Goal: Task Accomplishment & Management: Manage account settings

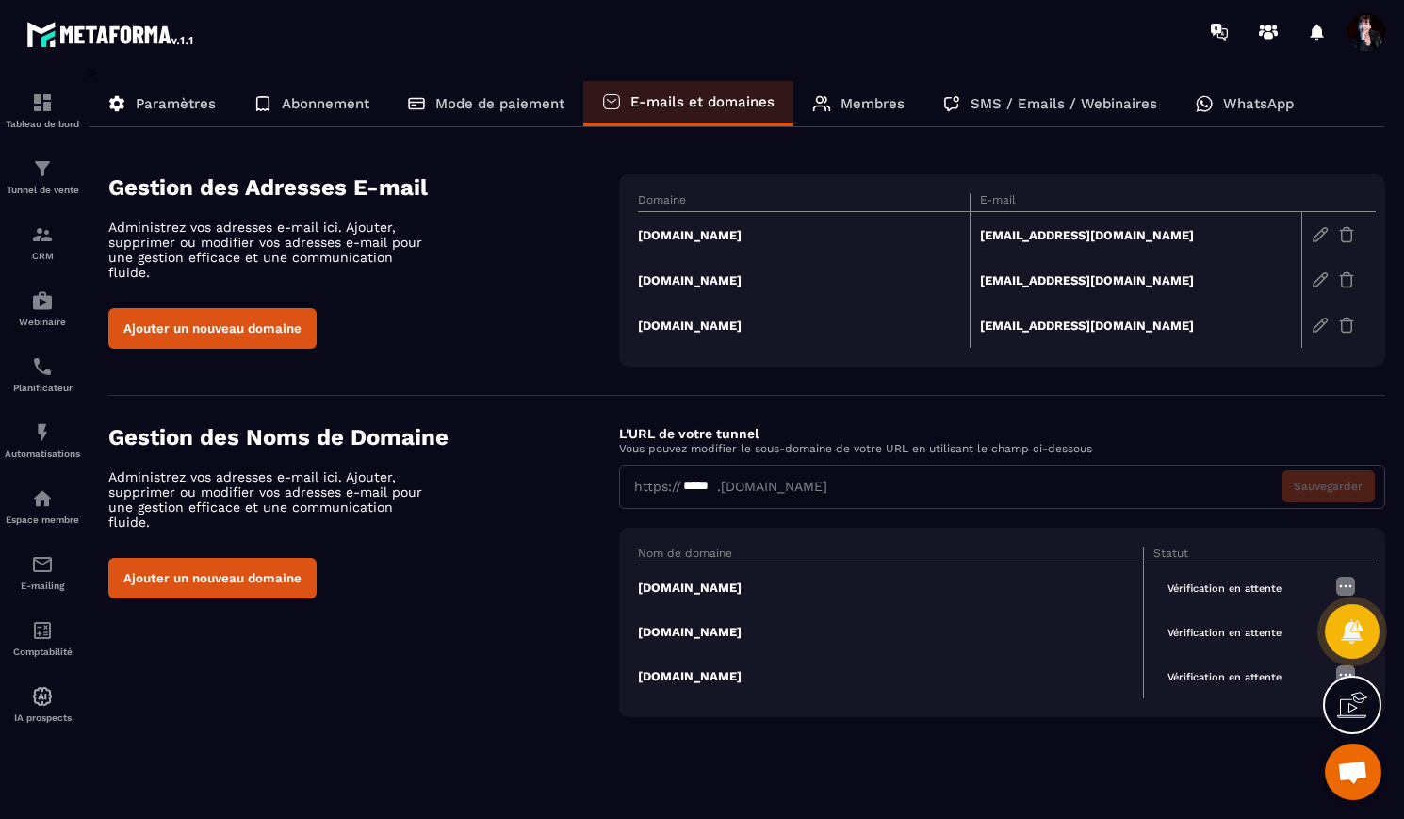
scroll to position [12244, 0]
click at [710, 237] on td "[DOMAIN_NAME]" at bounding box center [804, 235] width 332 height 46
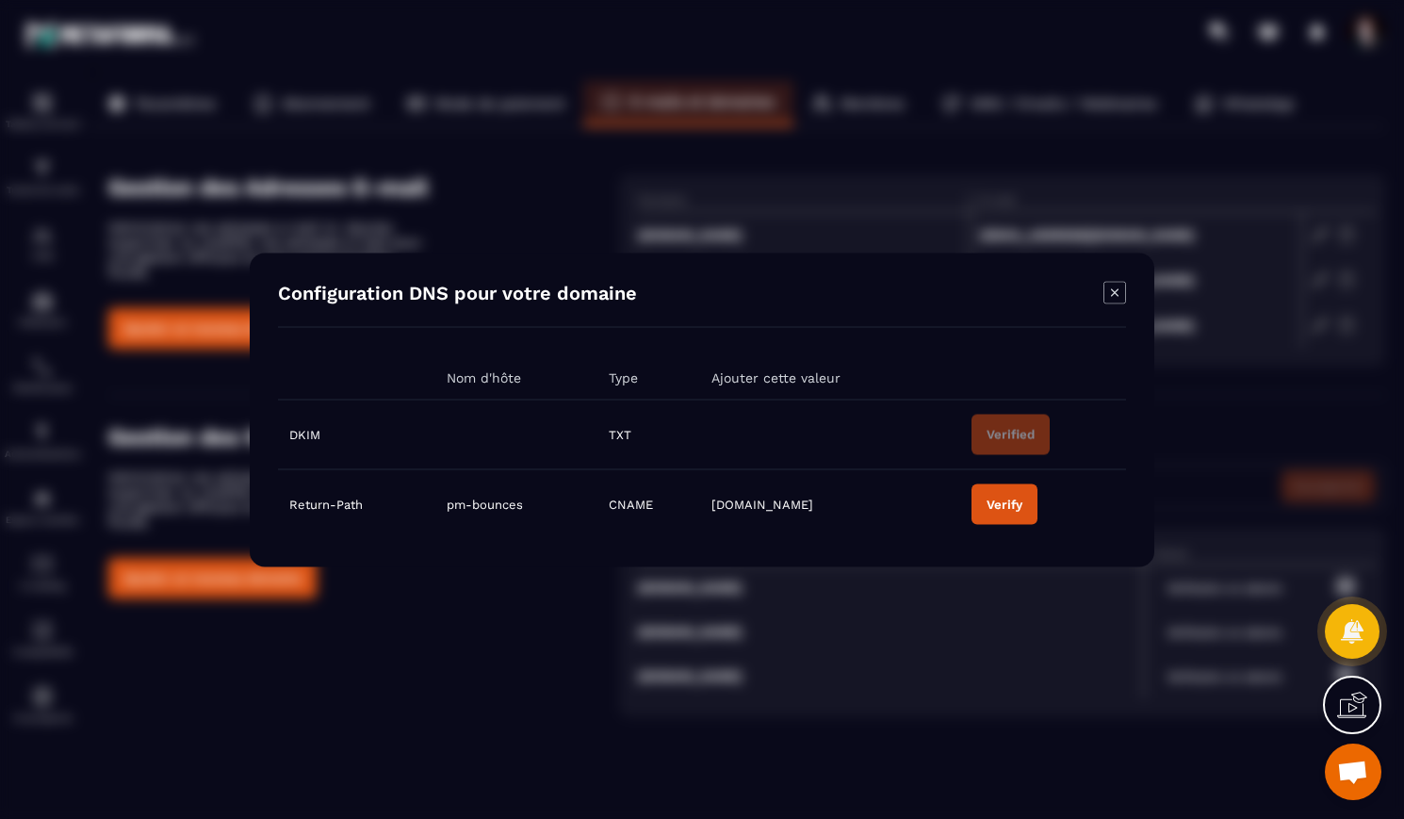
click at [1022, 506] on div "Verify" at bounding box center [1005, 504] width 36 height 14
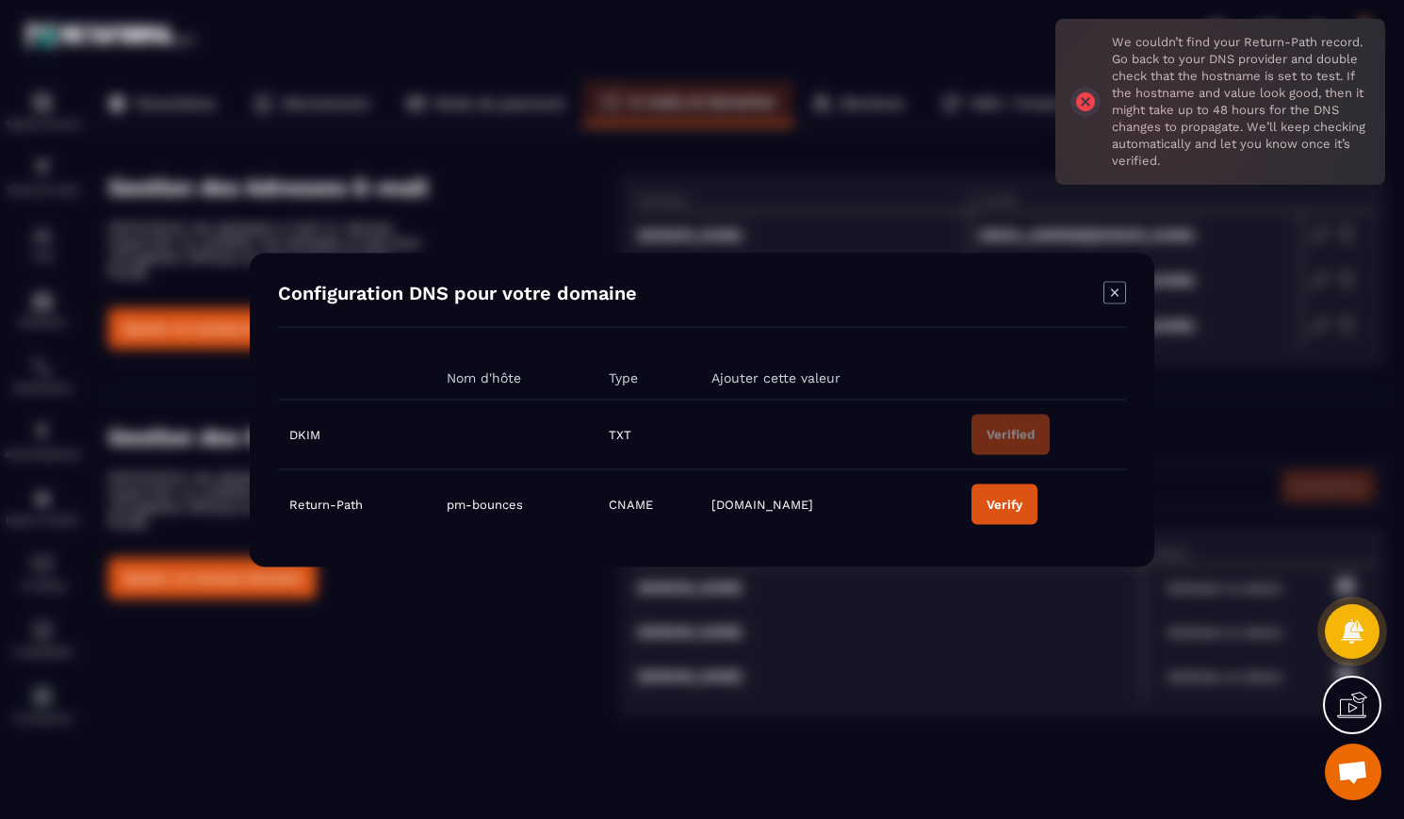
click at [1113, 295] on icon "Modal window" at bounding box center [1115, 292] width 23 height 23
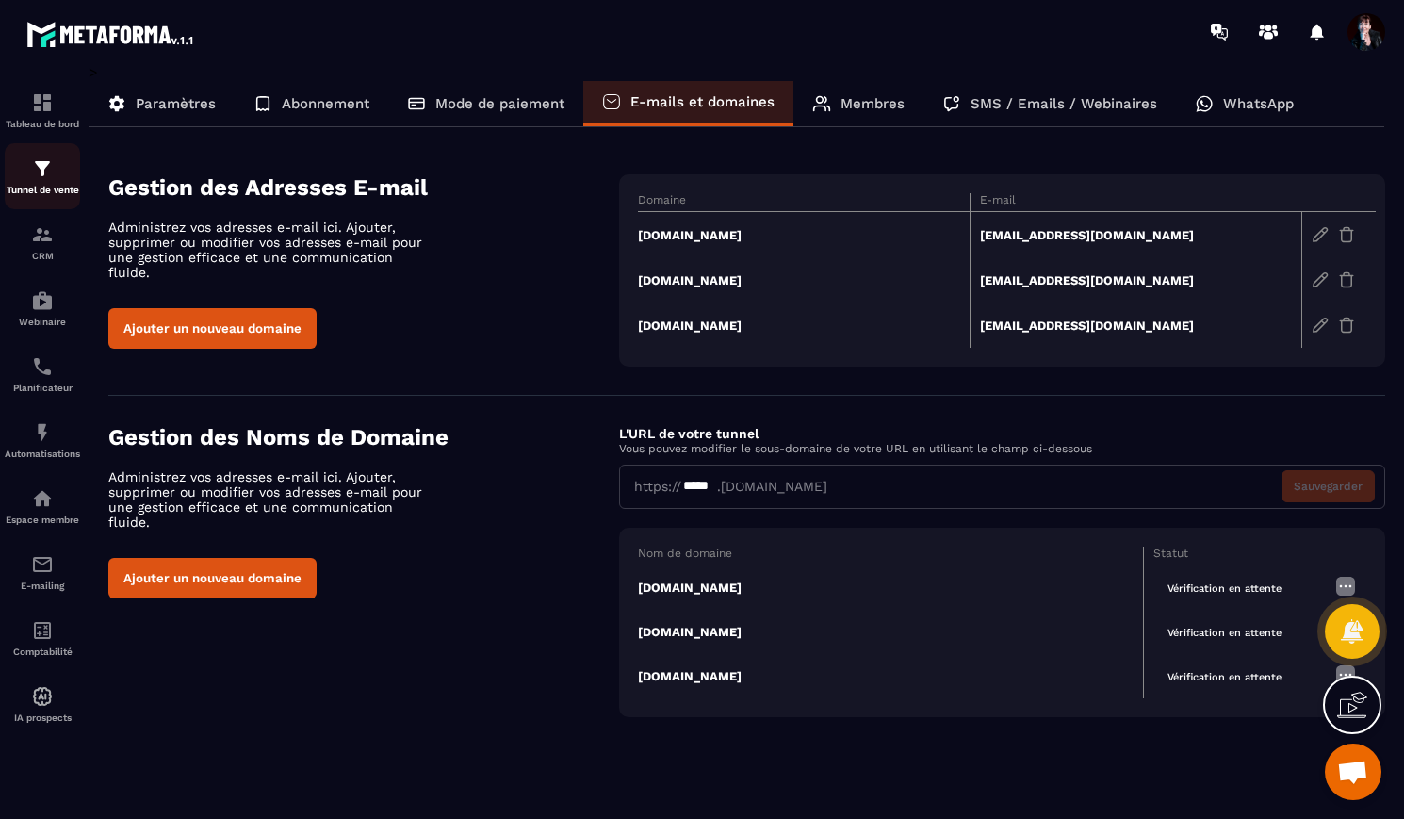
click at [40, 165] on img at bounding box center [42, 168] width 23 height 23
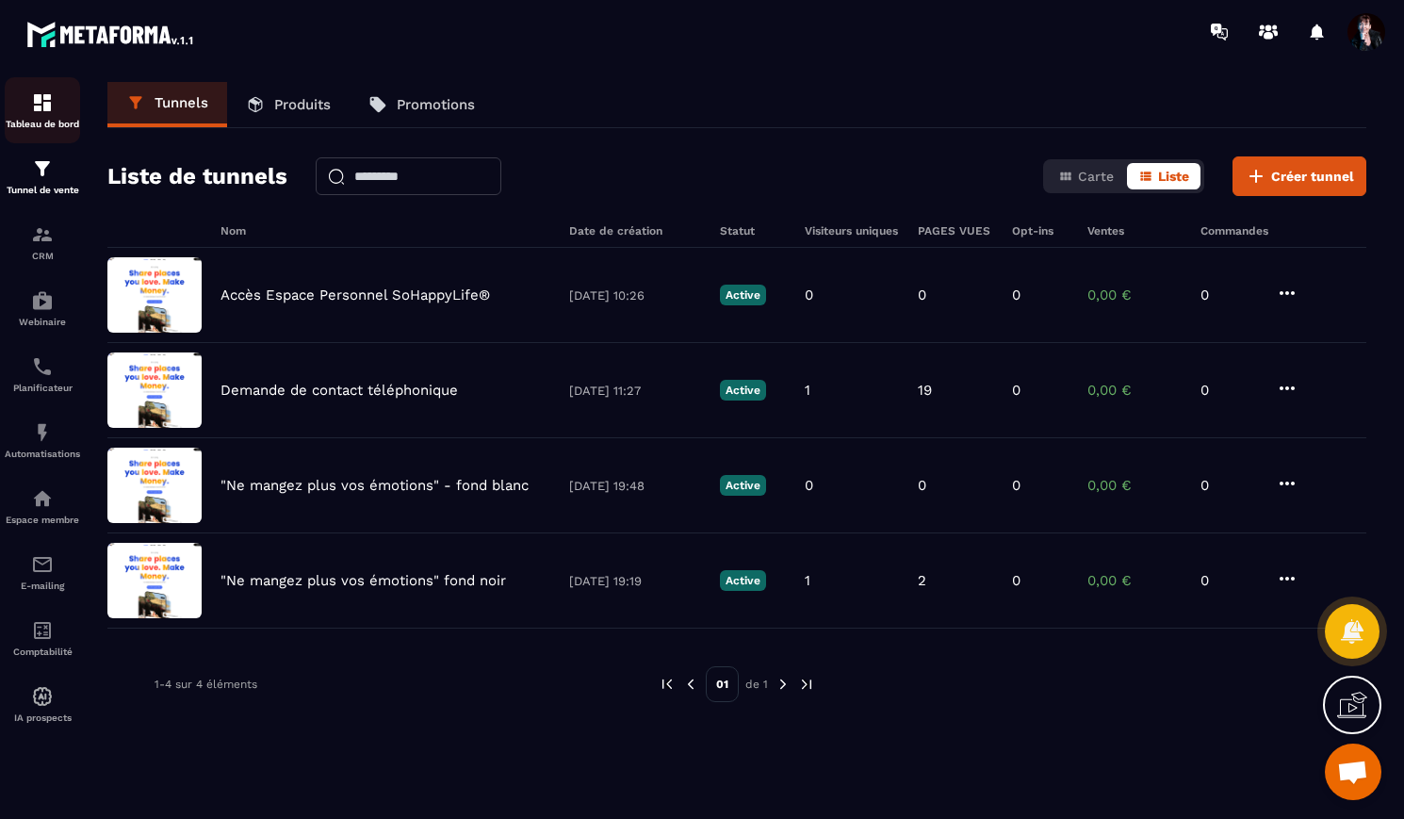
click at [50, 113] on img at bounding box center [42, 102] width 23 height 23
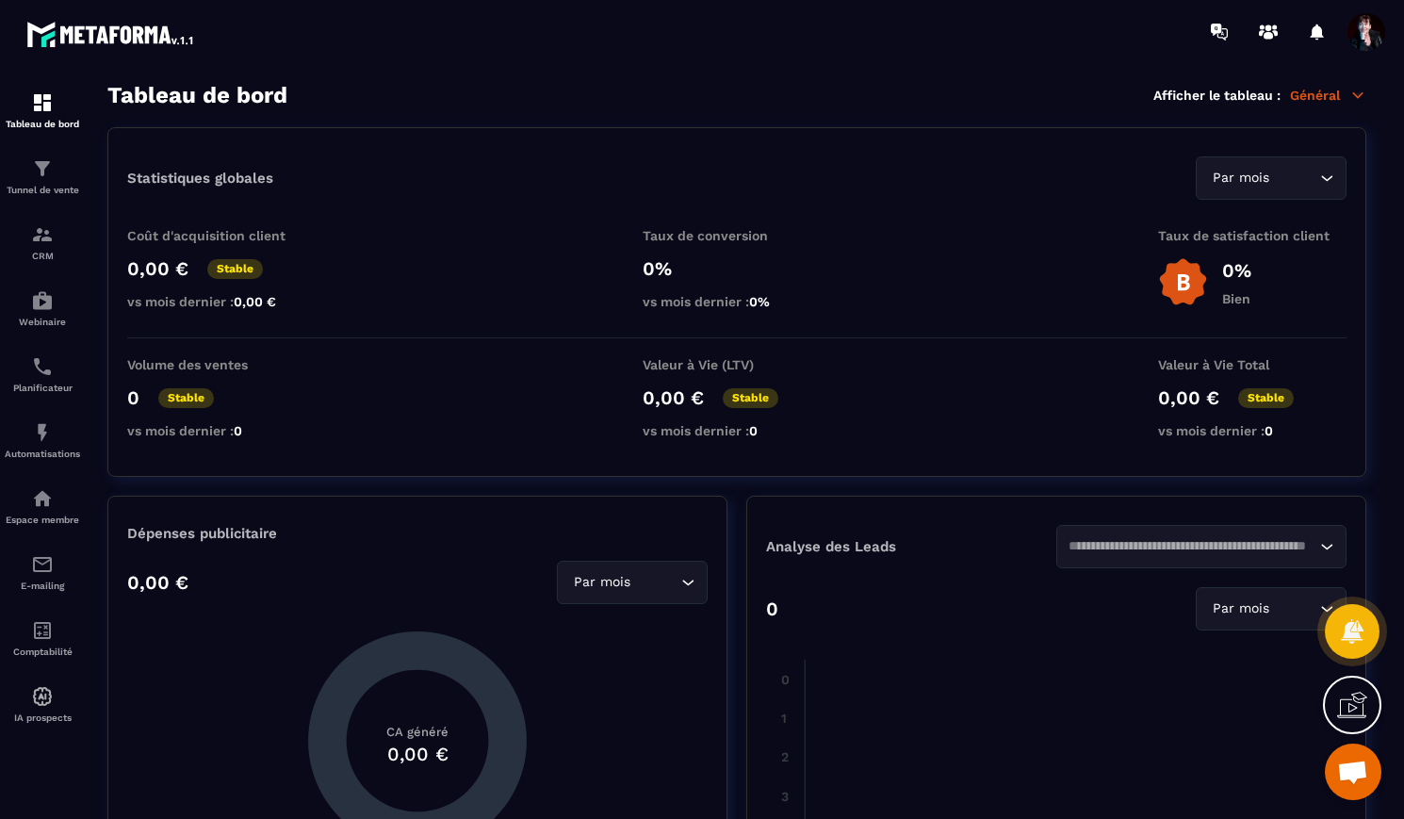
click at [1369, 29] on span at bounding box center [1367, 32] width 38 height 38
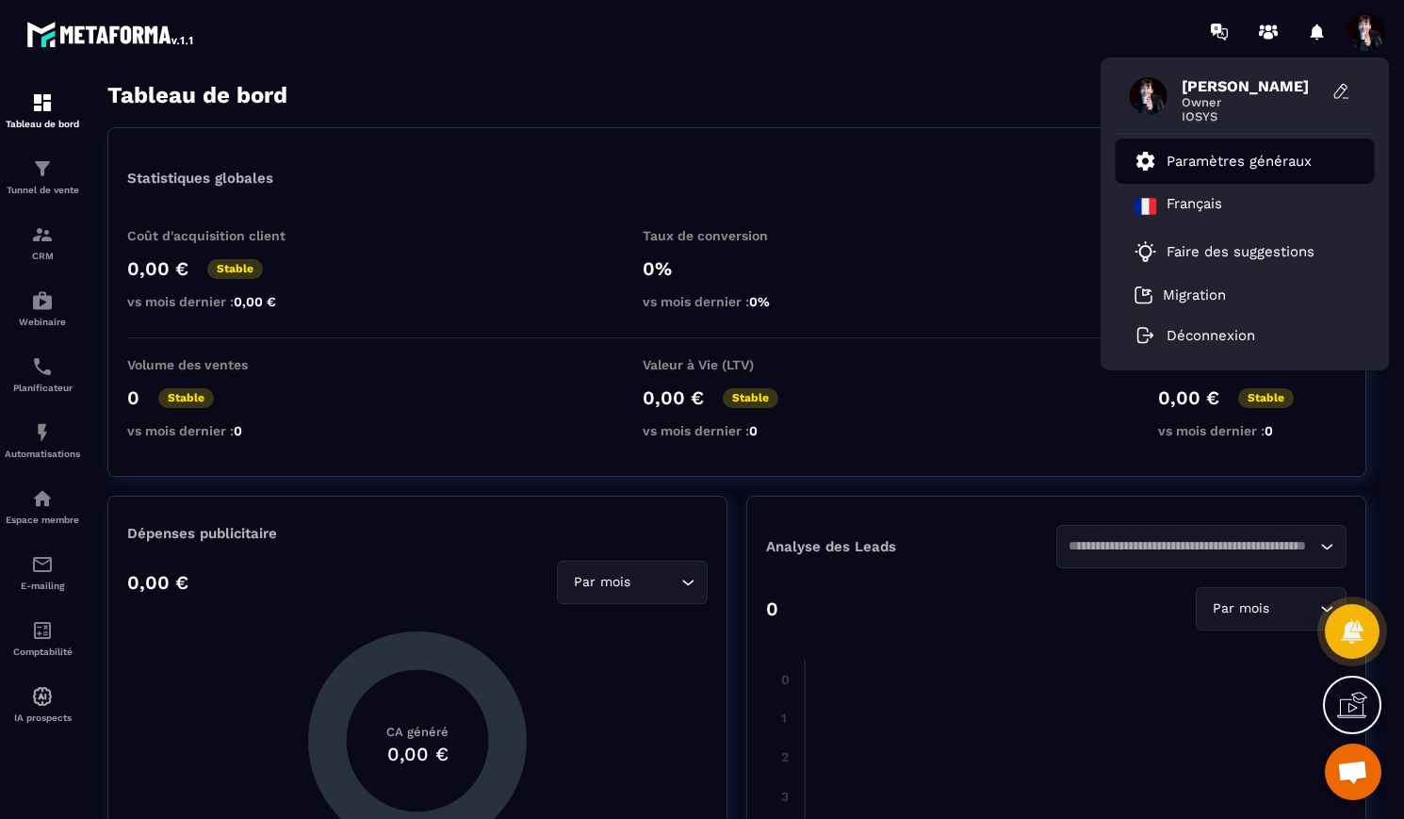
click at [1259, 154] on p "Paramètres généraux" at bounding box center [1239, 161] width 145 height 17
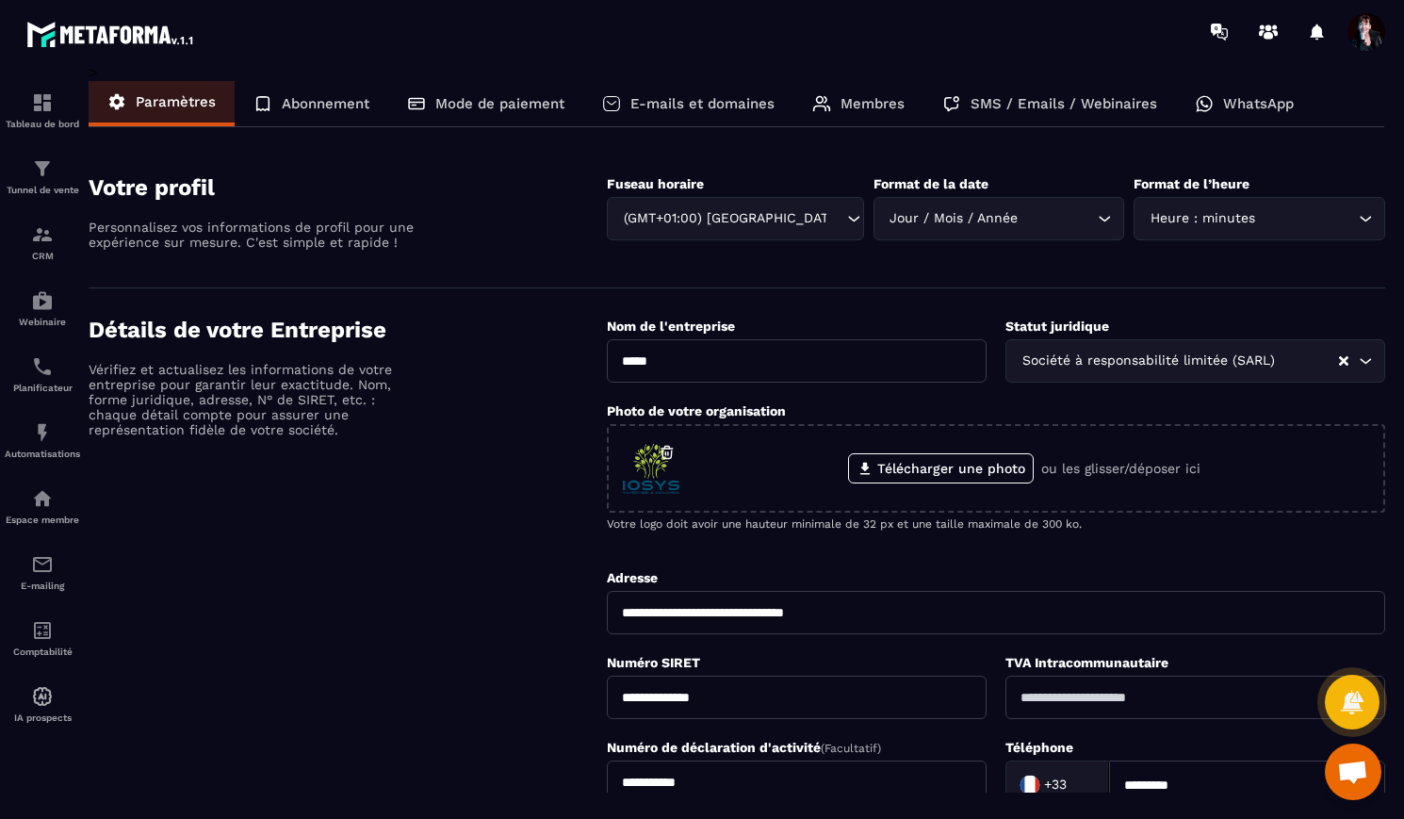
click at [733, 105] on p "E-mails et domaines" at bounding box center [702, 103] width 144 height 17
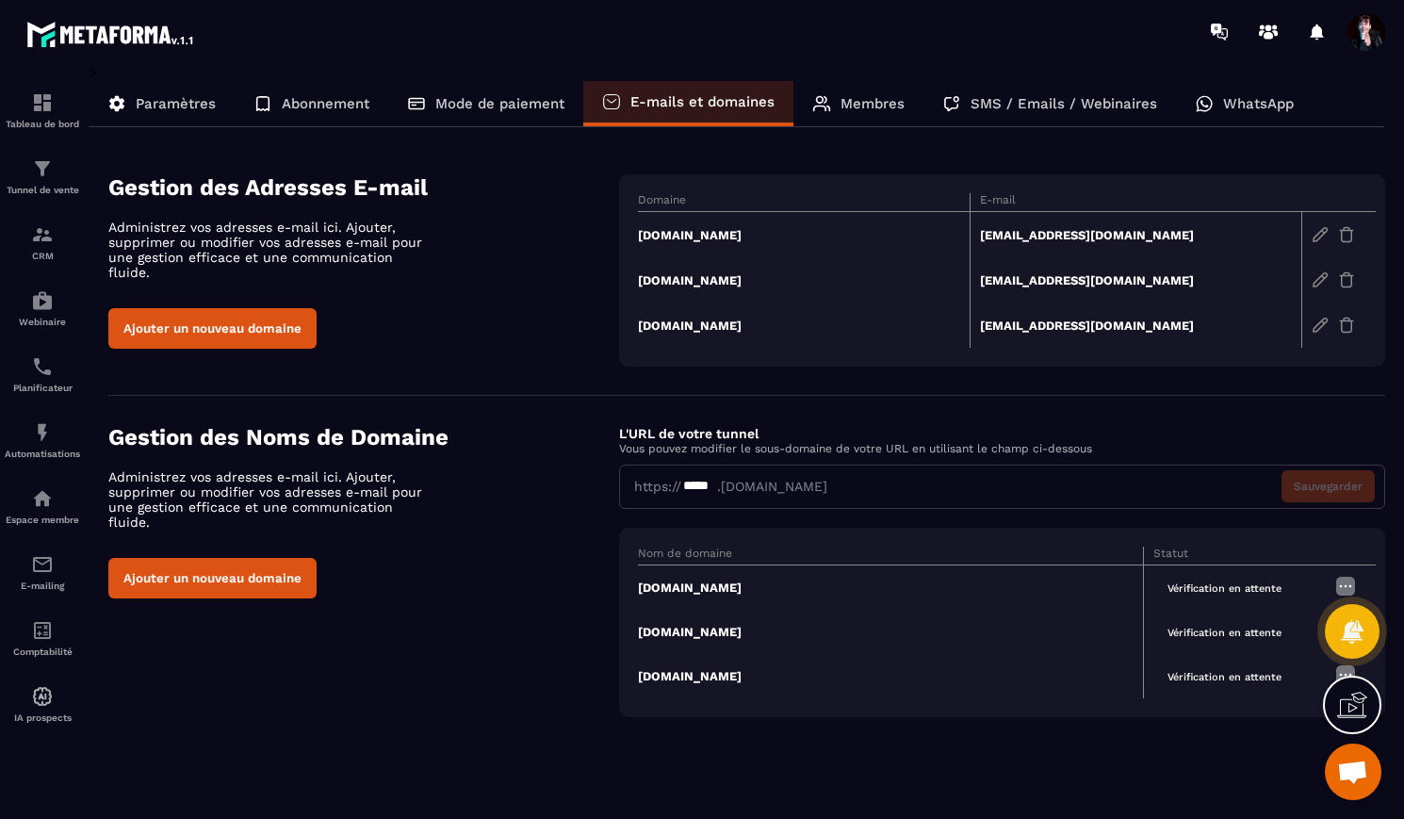
click at [715, 232] on td "[DOMAIN_NAME]" at bounding box center [804, 235] width 332 height 46
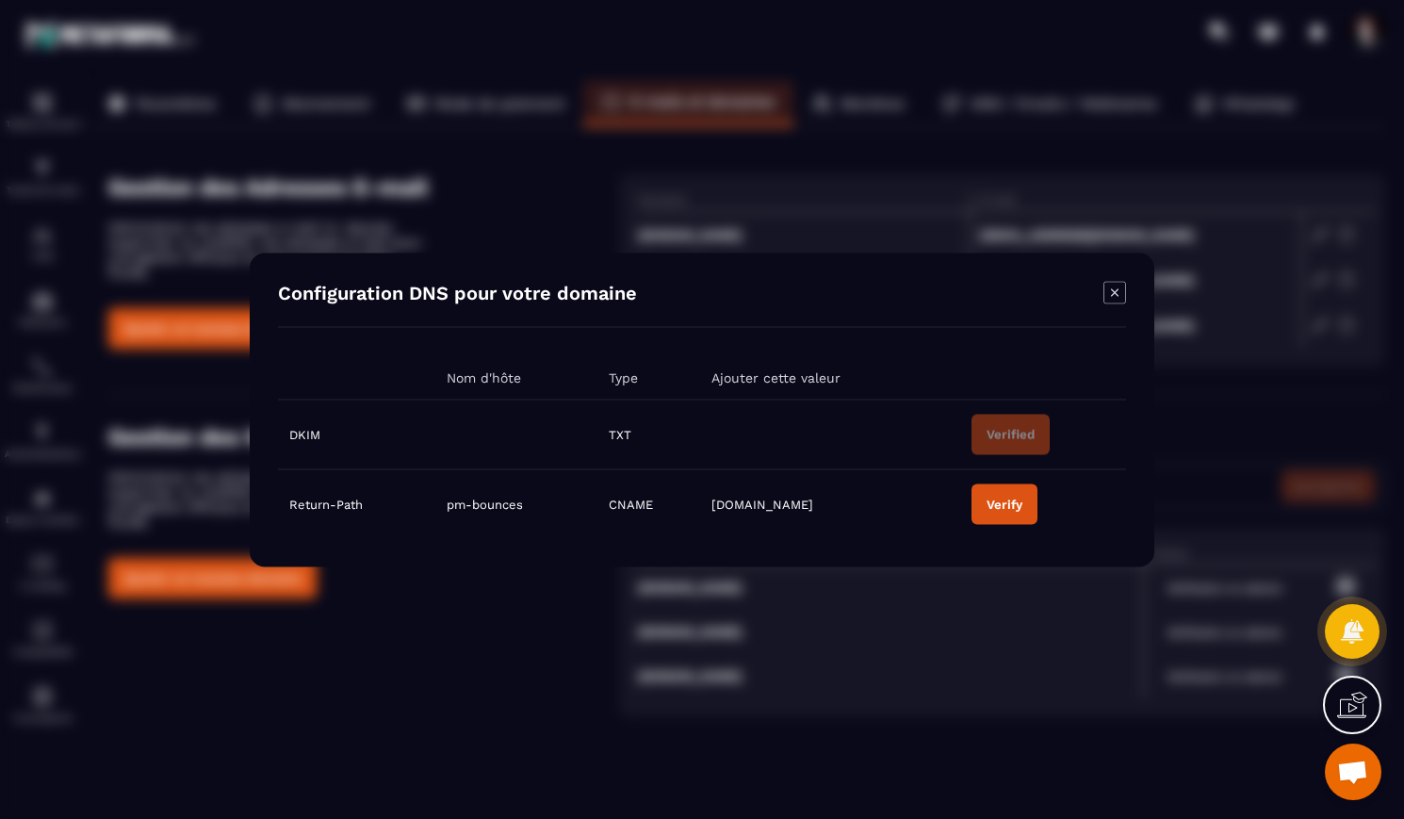
click at [1110, 287] on icon "Modal window" at bounding box center [1115, 292] width 23 height 23
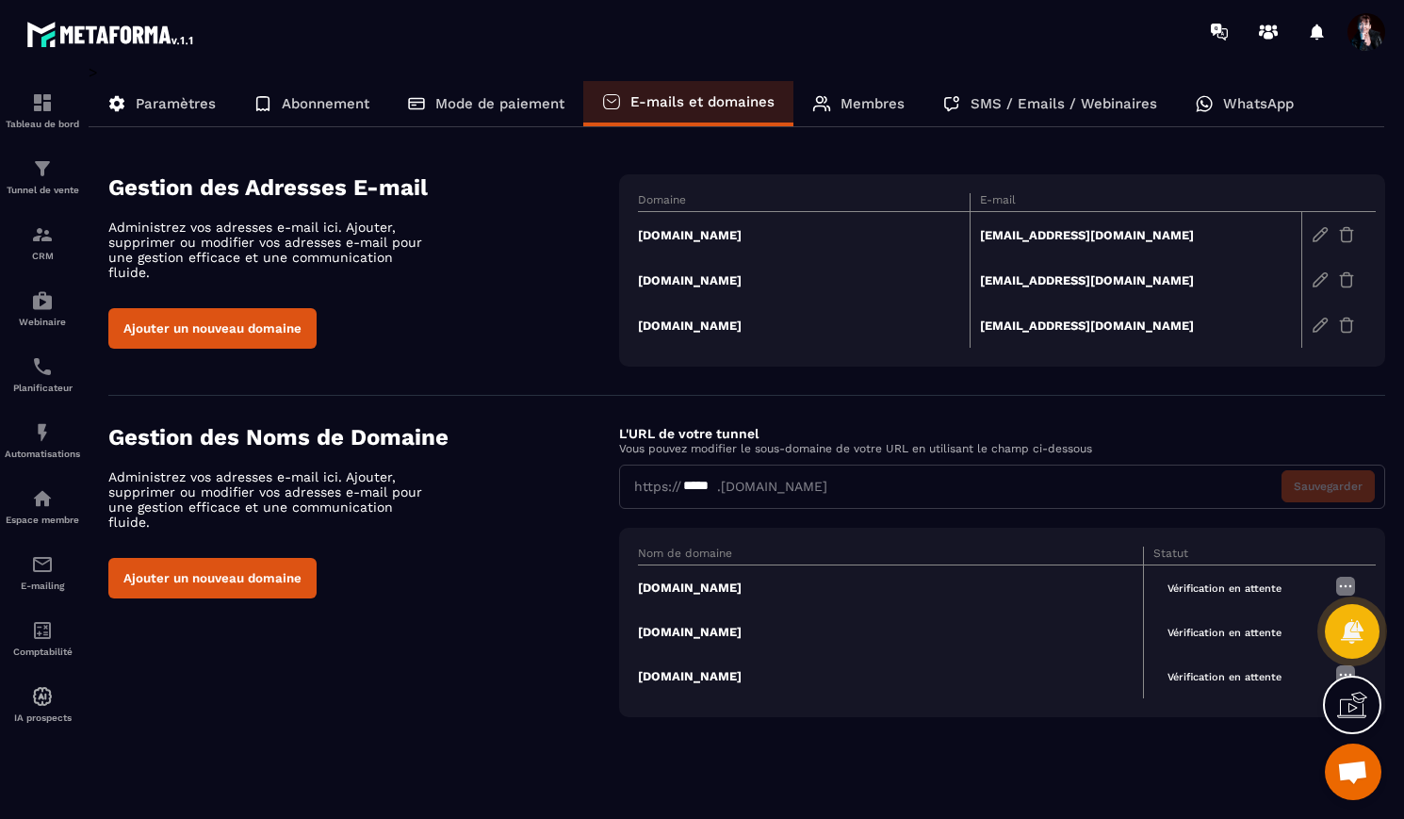
click at [704, 277] on td "[DOMAIN_NAME]" at bounding box center [804, 279] width 332 height 45
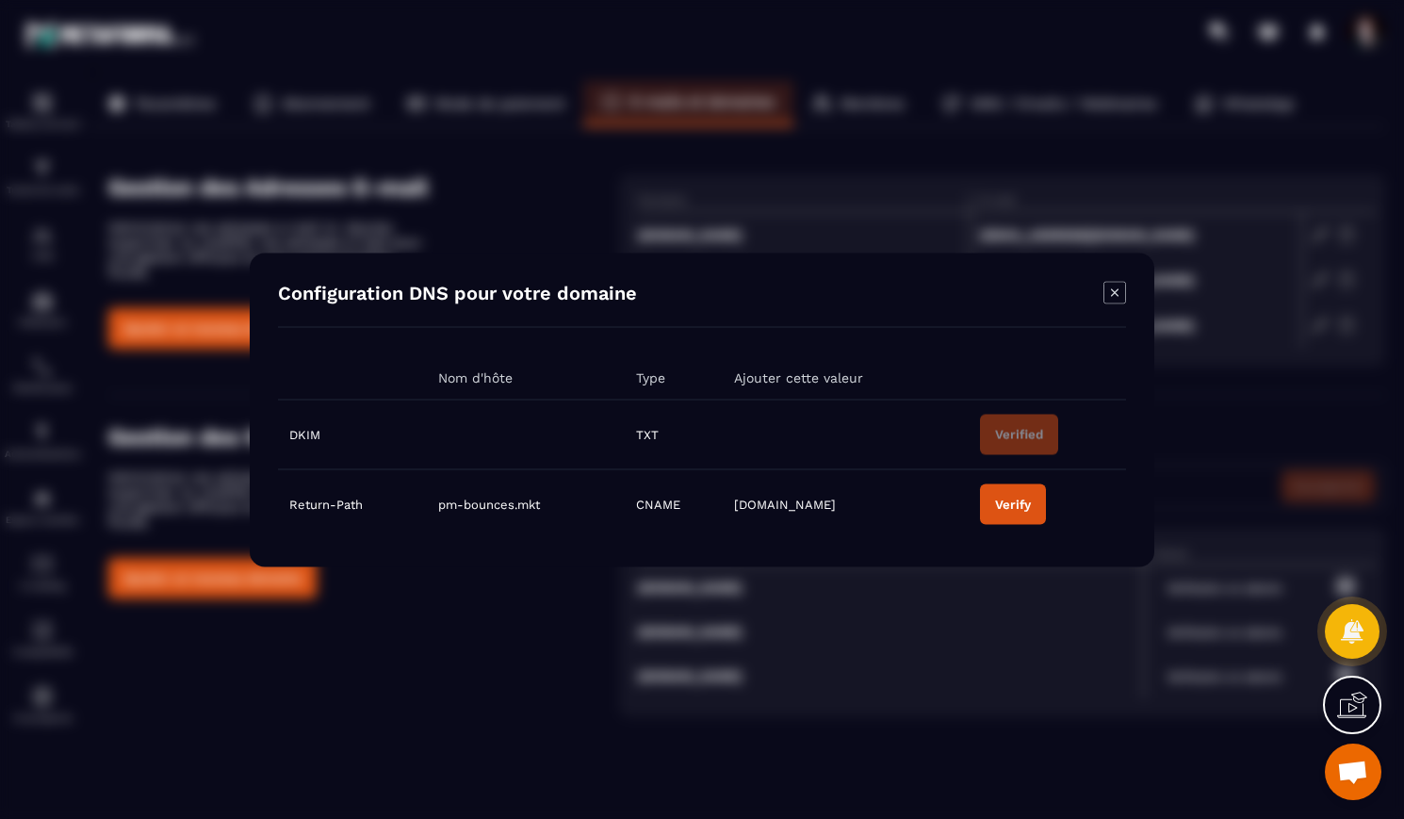
click at [1117, 294] on icon "Modal window" at bounding box center [1115, 292] width 8 height 8
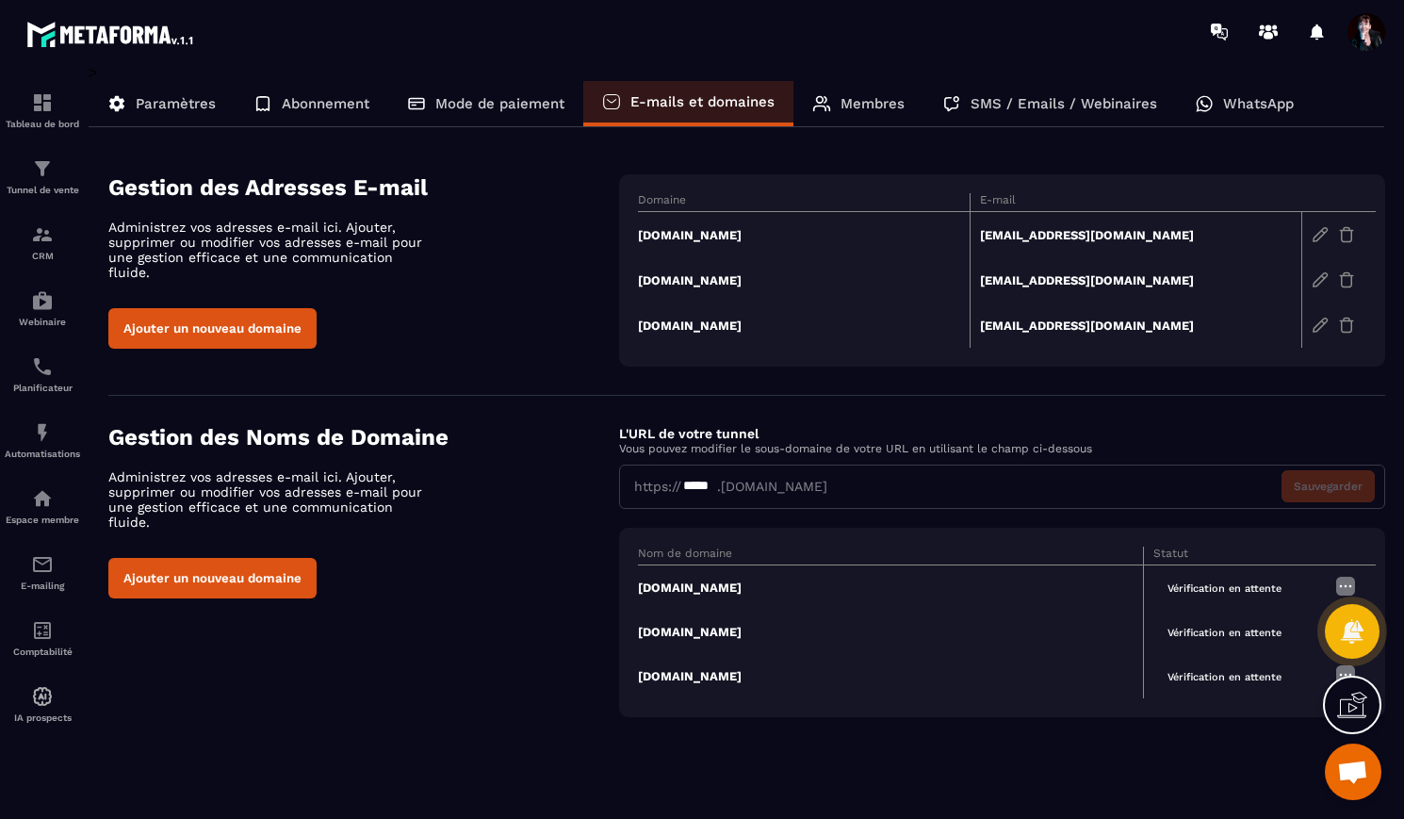
click at [760, 319] on td "[DOMAIN_NAME]" at bounding box center [804, 325] width 332 height 45
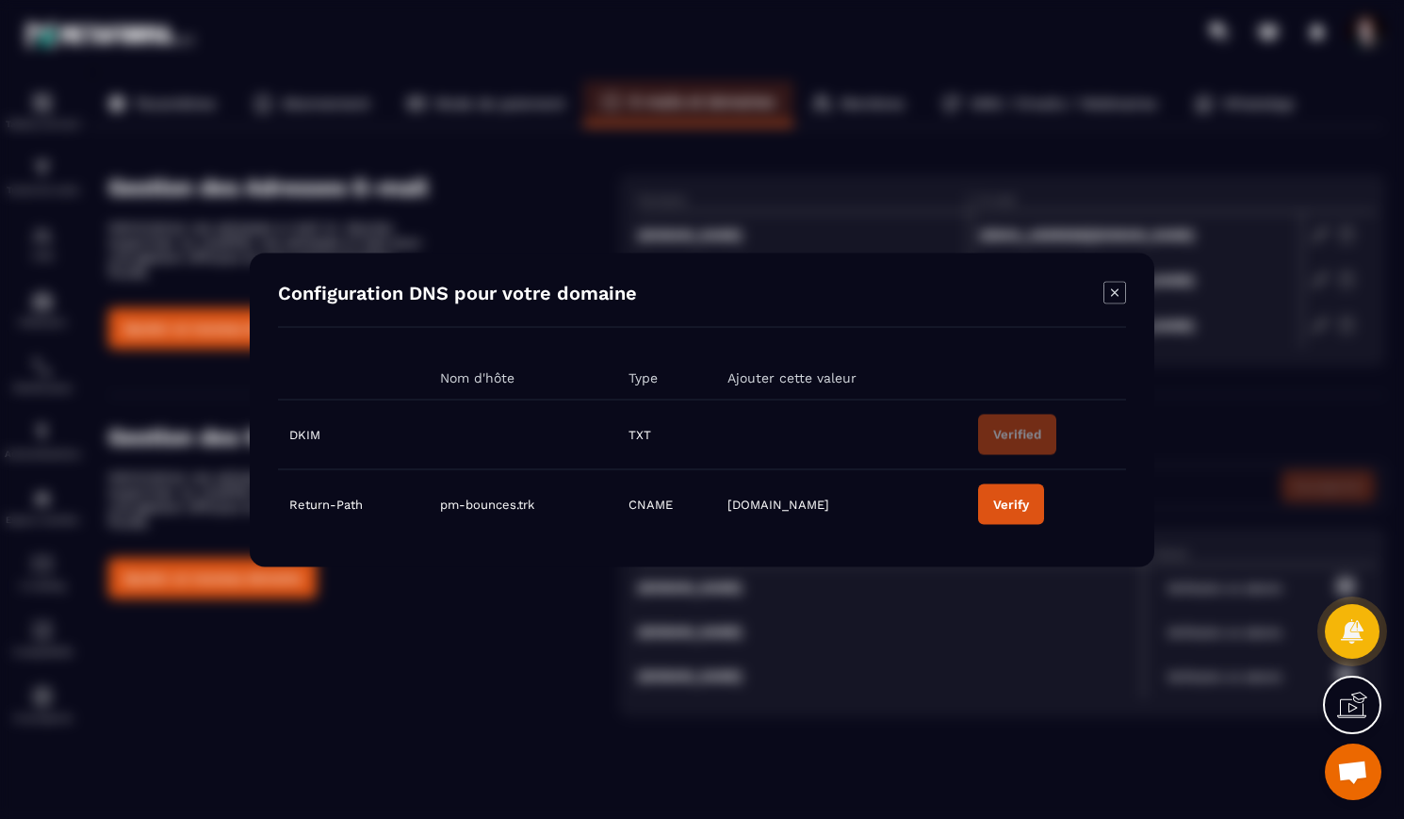
click at [1103, 284] on div "Configuration DNS pour votre domaine" at bounding box center [702, 304] width 848 height 46
click at [1117, 288] on icon "Modal window" at bounding box center [1115, 292] width 8 height 8
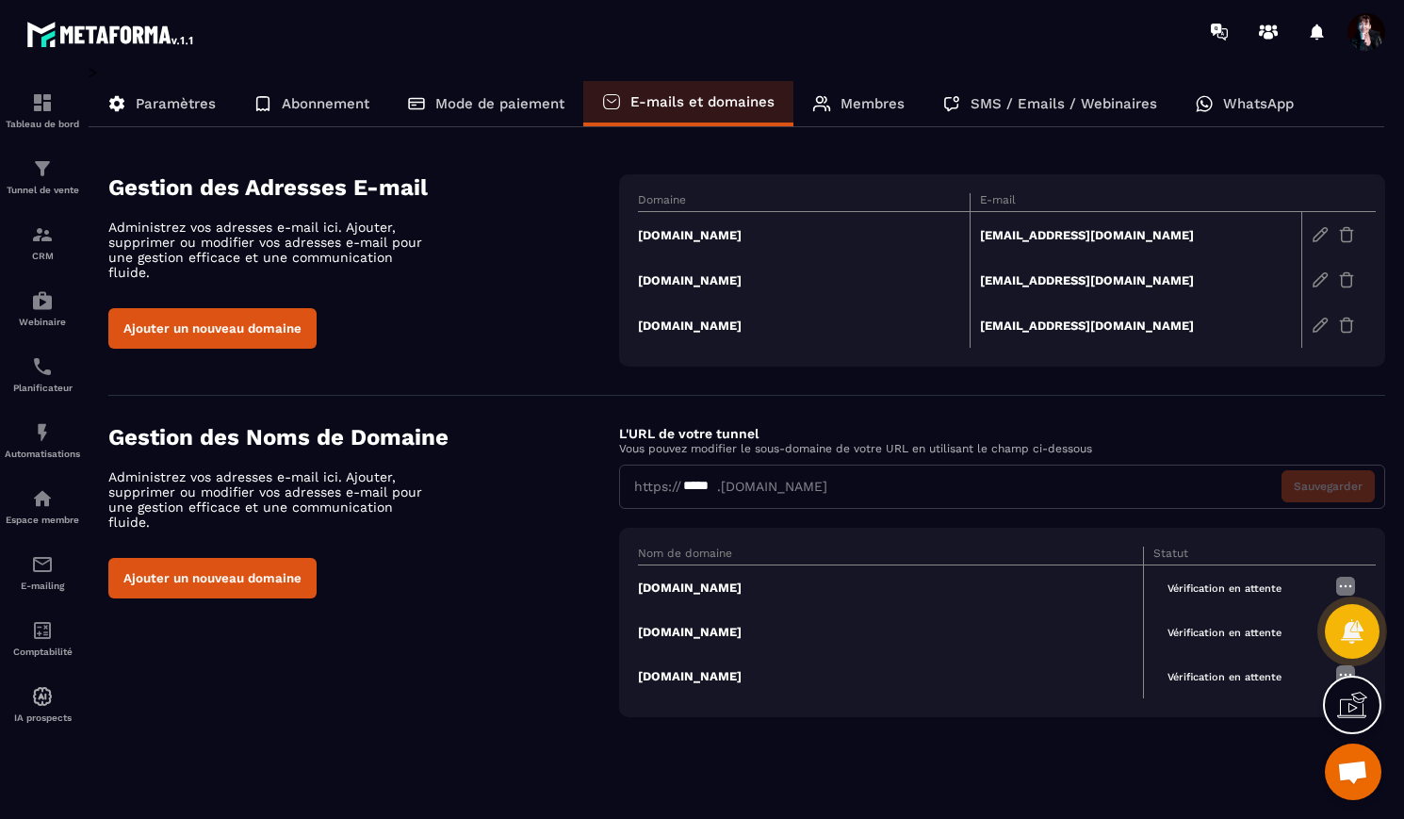
click at [1351, 587] on img at bounding box center [1346, 586] width 23 height 23
click at [280, 566] on button "Ajouter un nouveau domaine" at bounding box center [212, 578] width 208 height 41
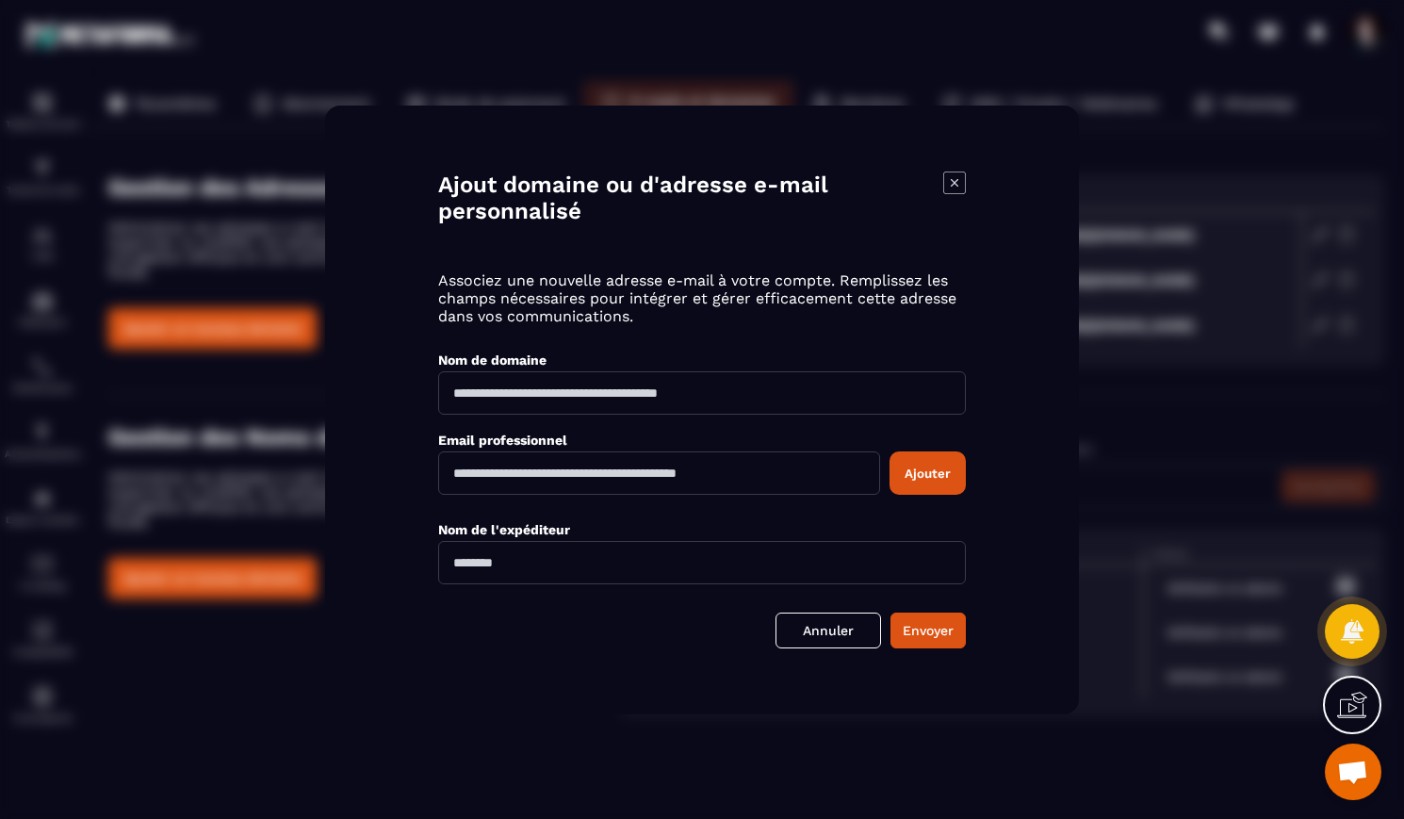
click at [712, 479] on input "Modal window" at bounding box center [659, 472] width 442 height 43
click at [859, 637] on link "Annuler" at bounding box center [829, 631] width 106 height 36
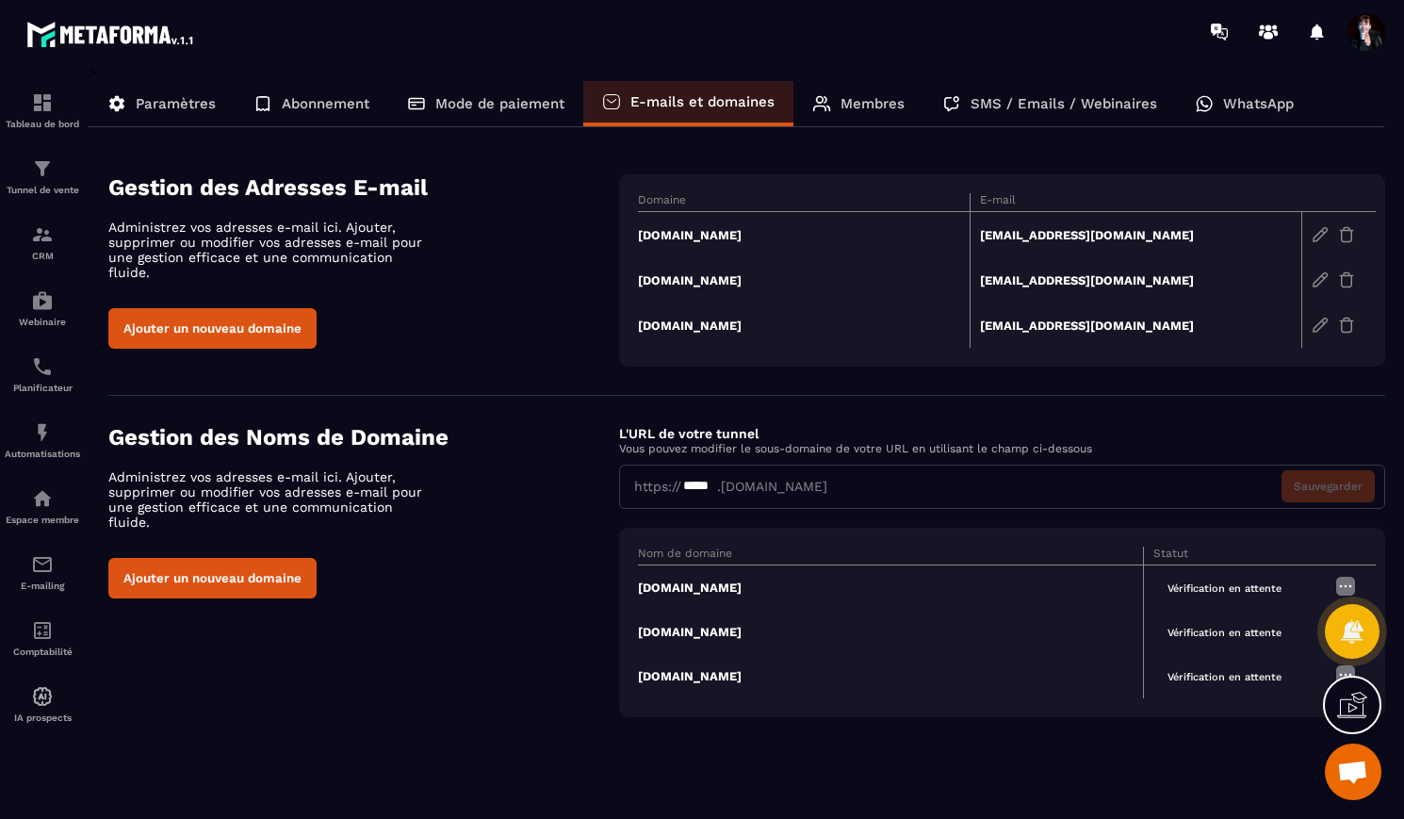
click at [1357, 699] on icon at bounding box center [1352, 705] width 30 height 30
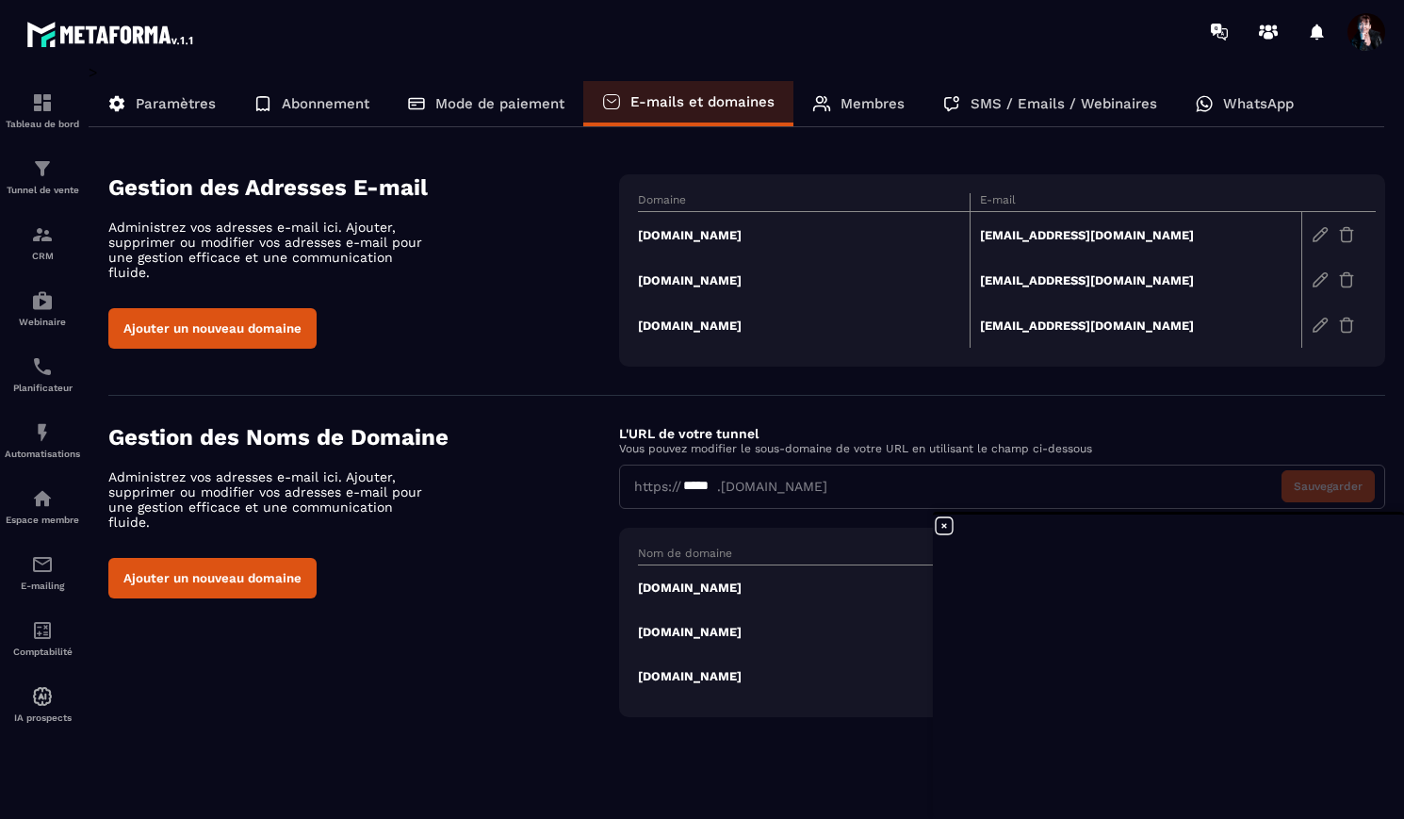
click at [945, 526] on icon at bounding box center [944, 526] width 23 height 23
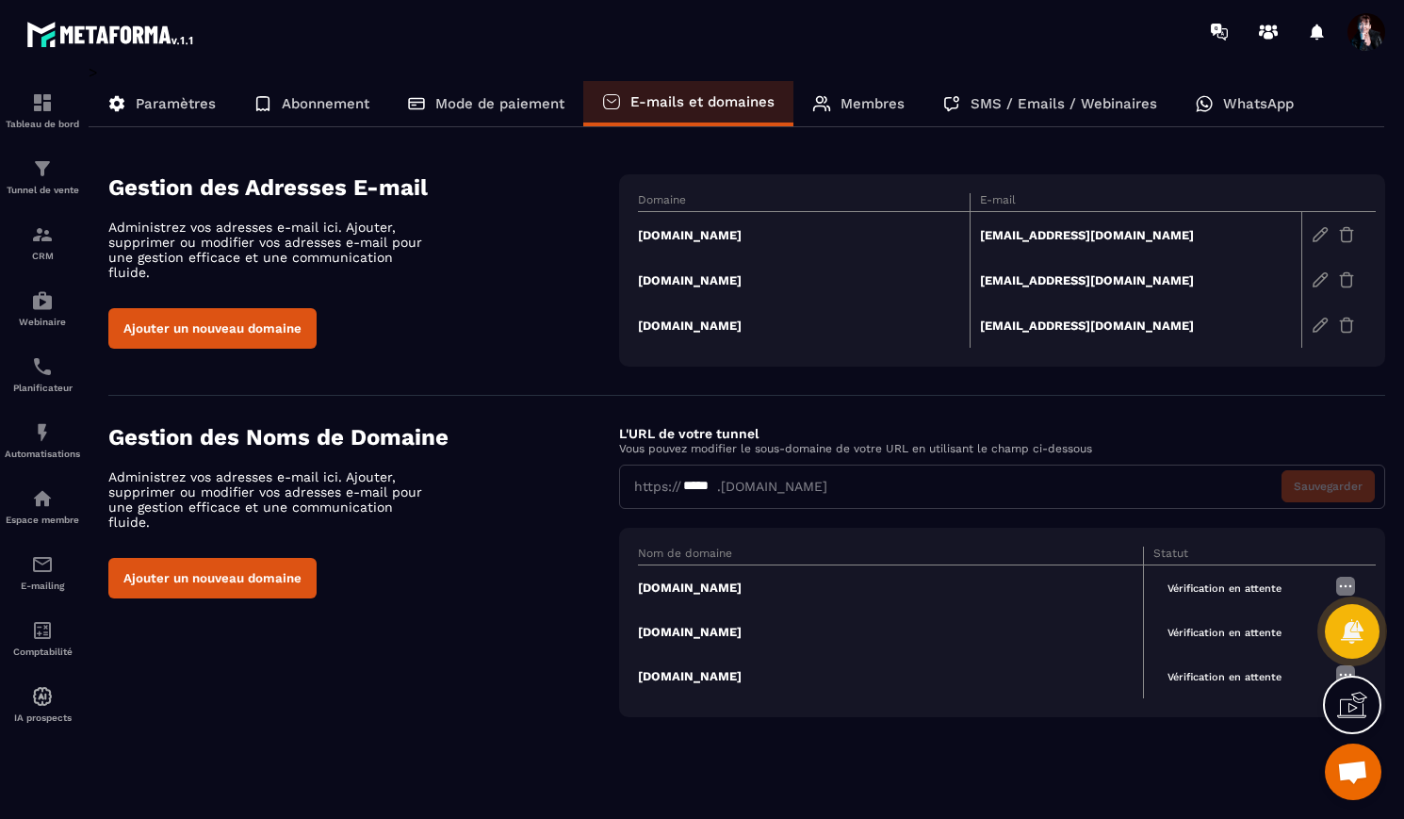
click at [1344, 586] on img at bounding box center [1346, 586] width 23 height 23
click at [431, 657] on div "Gestion des Noms de Domaine Administrez vos adresses e-mail ici. Ajouter, suppr…" at bounding box center [746, 570] width 1277 height 293
click at [270, 565] on button "Ajouter un nouveau domaine" at bounding box center [212, 578] width 208 height 41
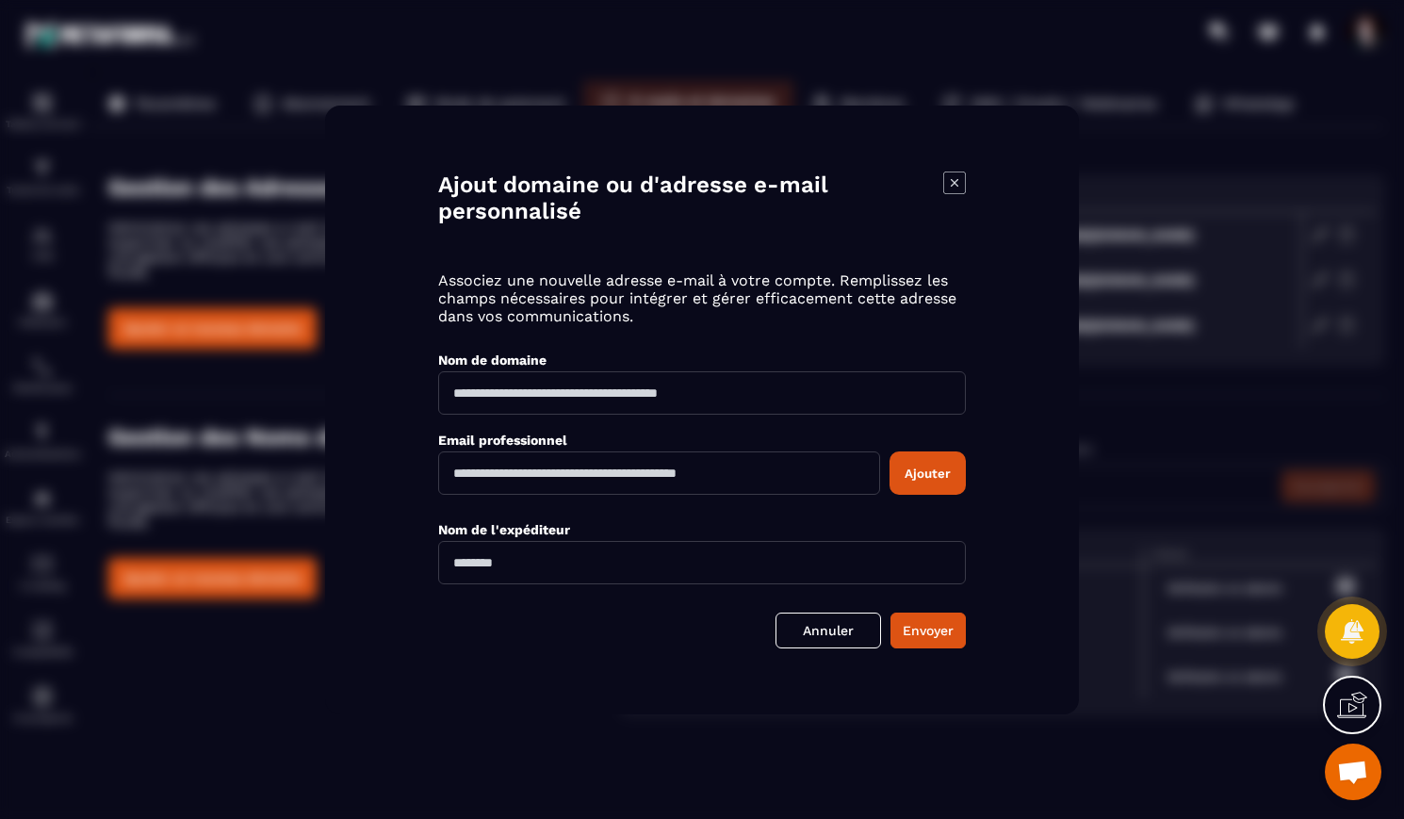
click at [955, 186] on icon "Modal window" at bounding box center [954, 183] width 23 height 23
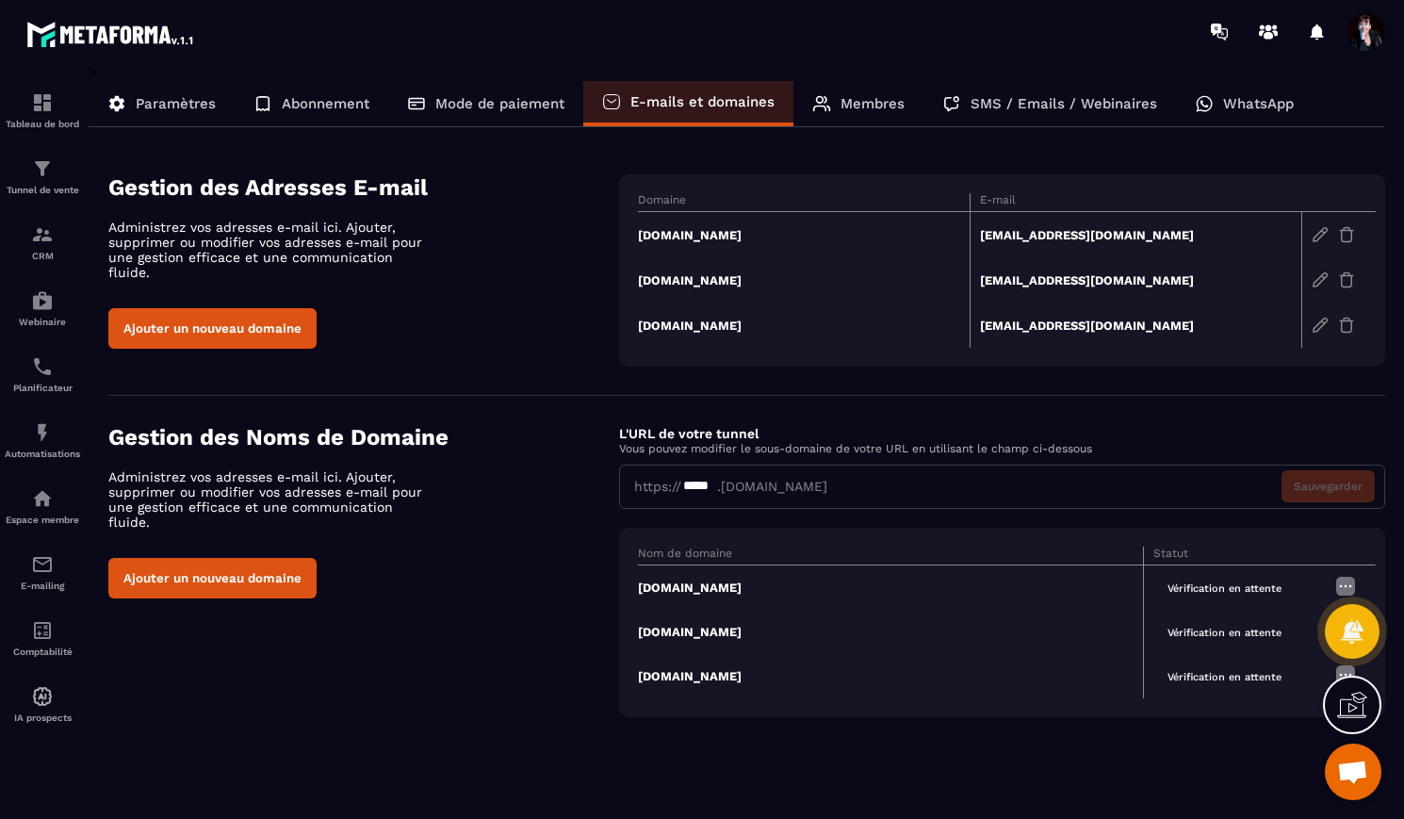
click at [207, 311] on button "Ajouter un nouveau domaine" at bounding box center [212, 328] width 208 height 41
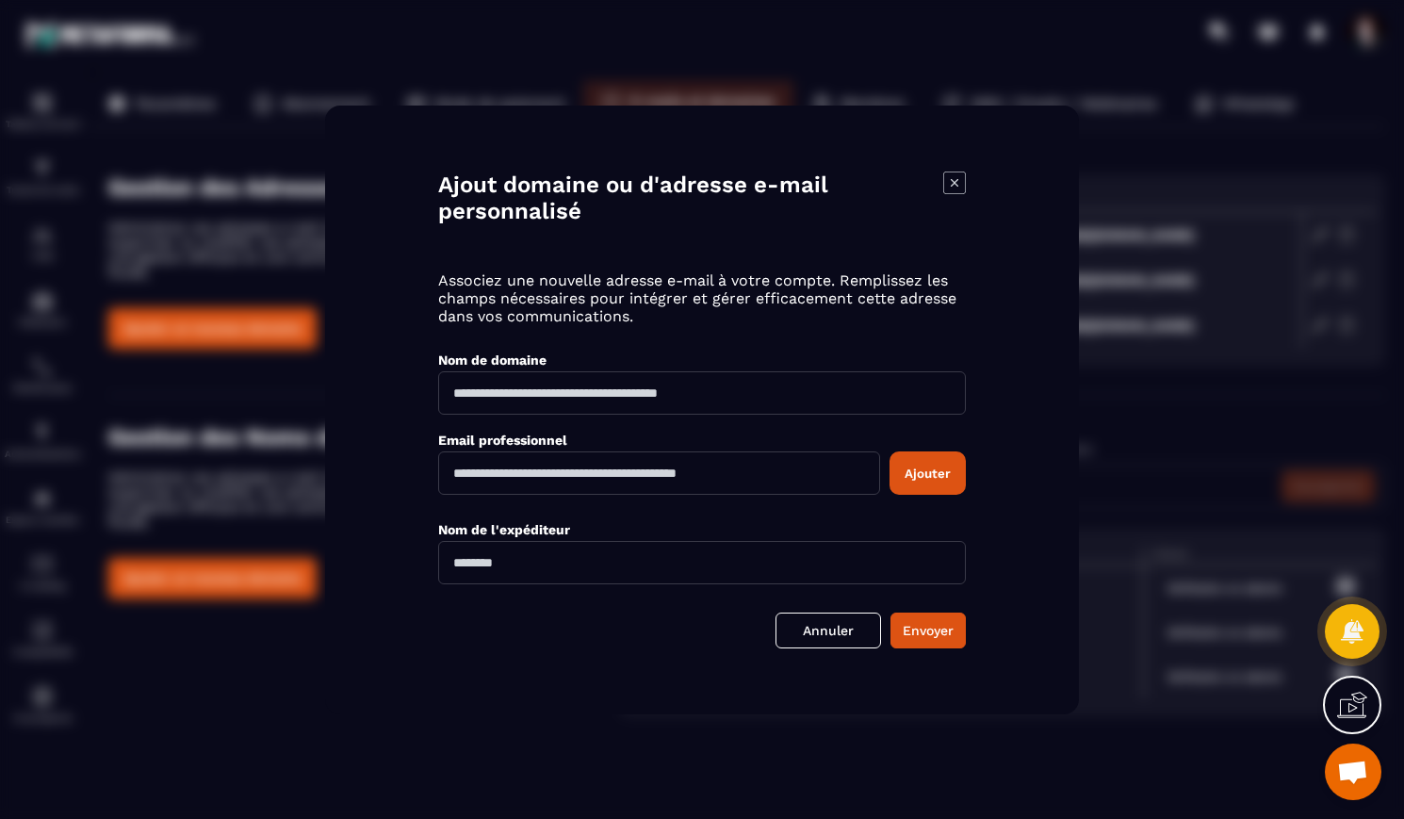
click at [953, 184] on icon "Modal window" at bounding box center [954, 183] width 23 height 23
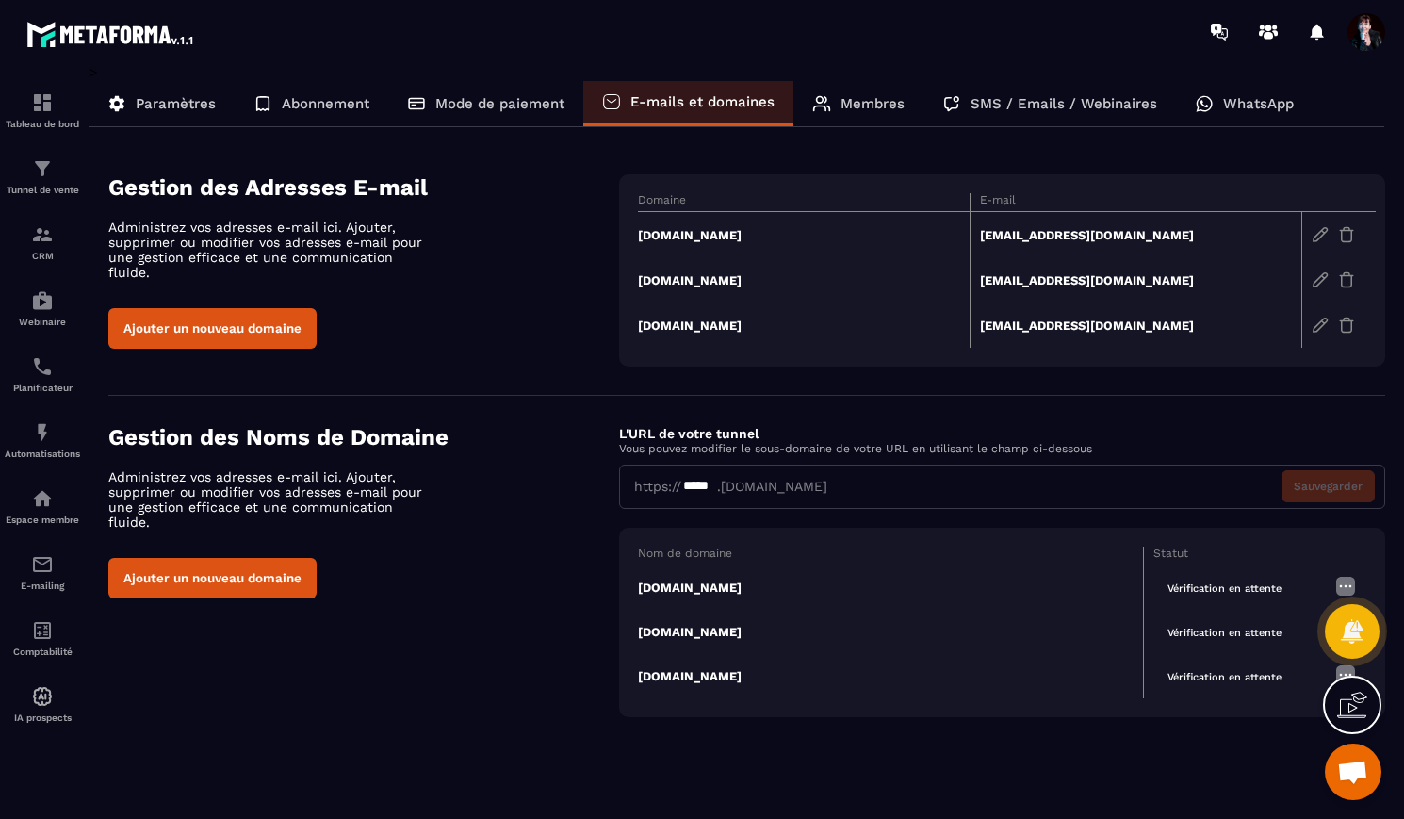
click at [1351, 582] on img at bounding box center [1346, 586] width 23 height 23
click at [1296, 651] on span "Supprimer" at bounding box center [1304, 654] width 61 height 14
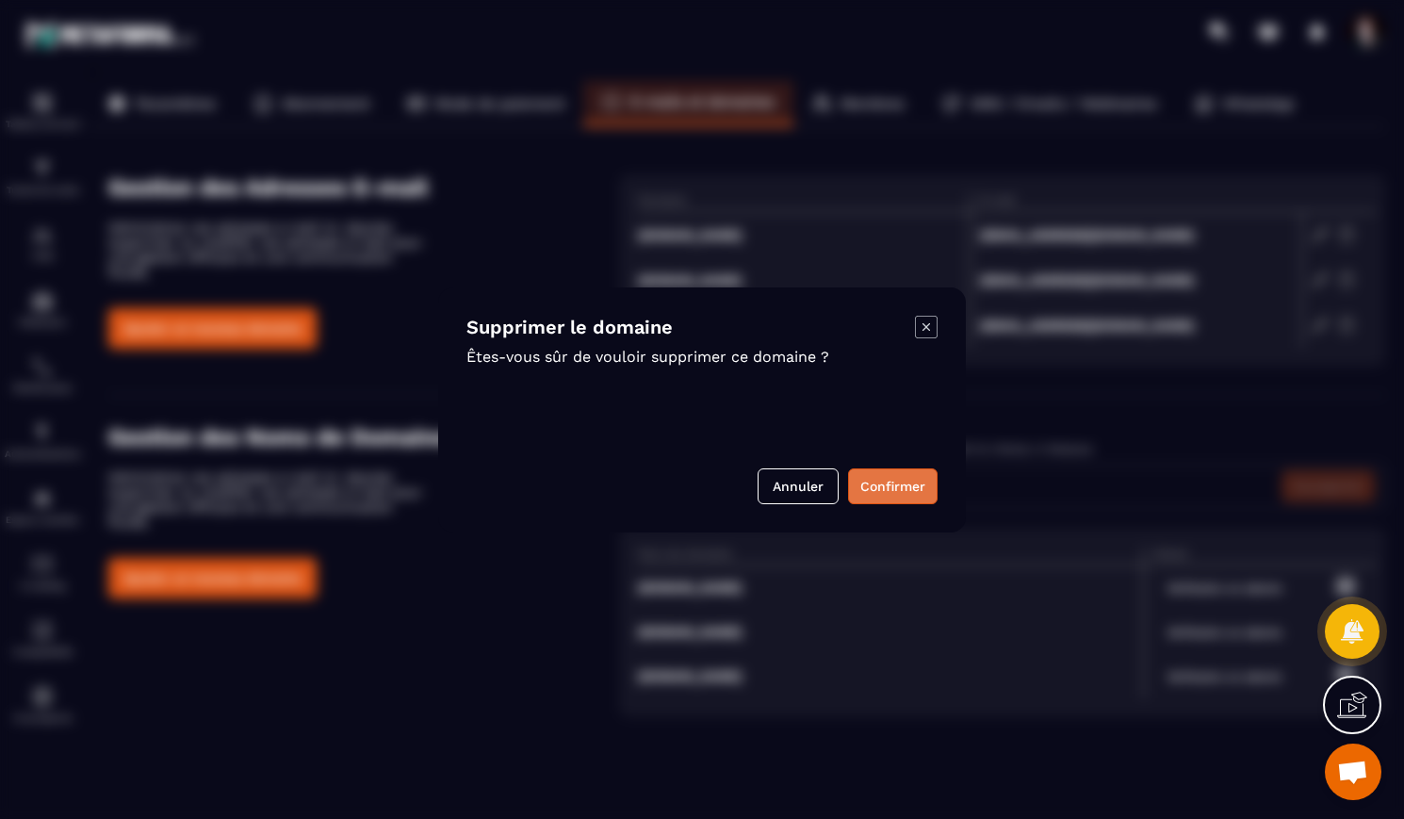
click at [877, 487] on button "Confirmer" at bounding box center [893, 486] width 90 height 36
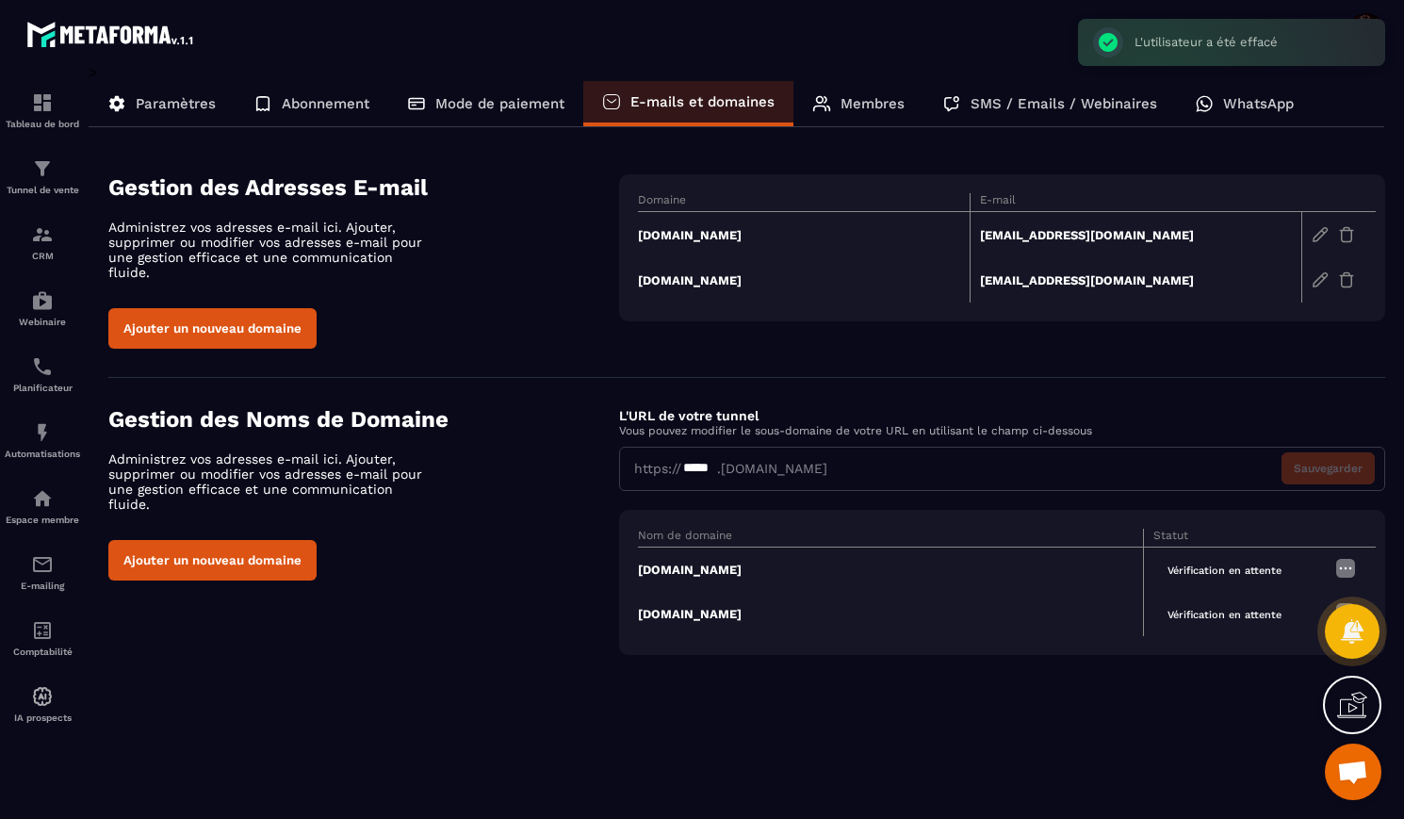
click at [1348, 558] on img at bounding box center [1346, 568] width 23 height 23
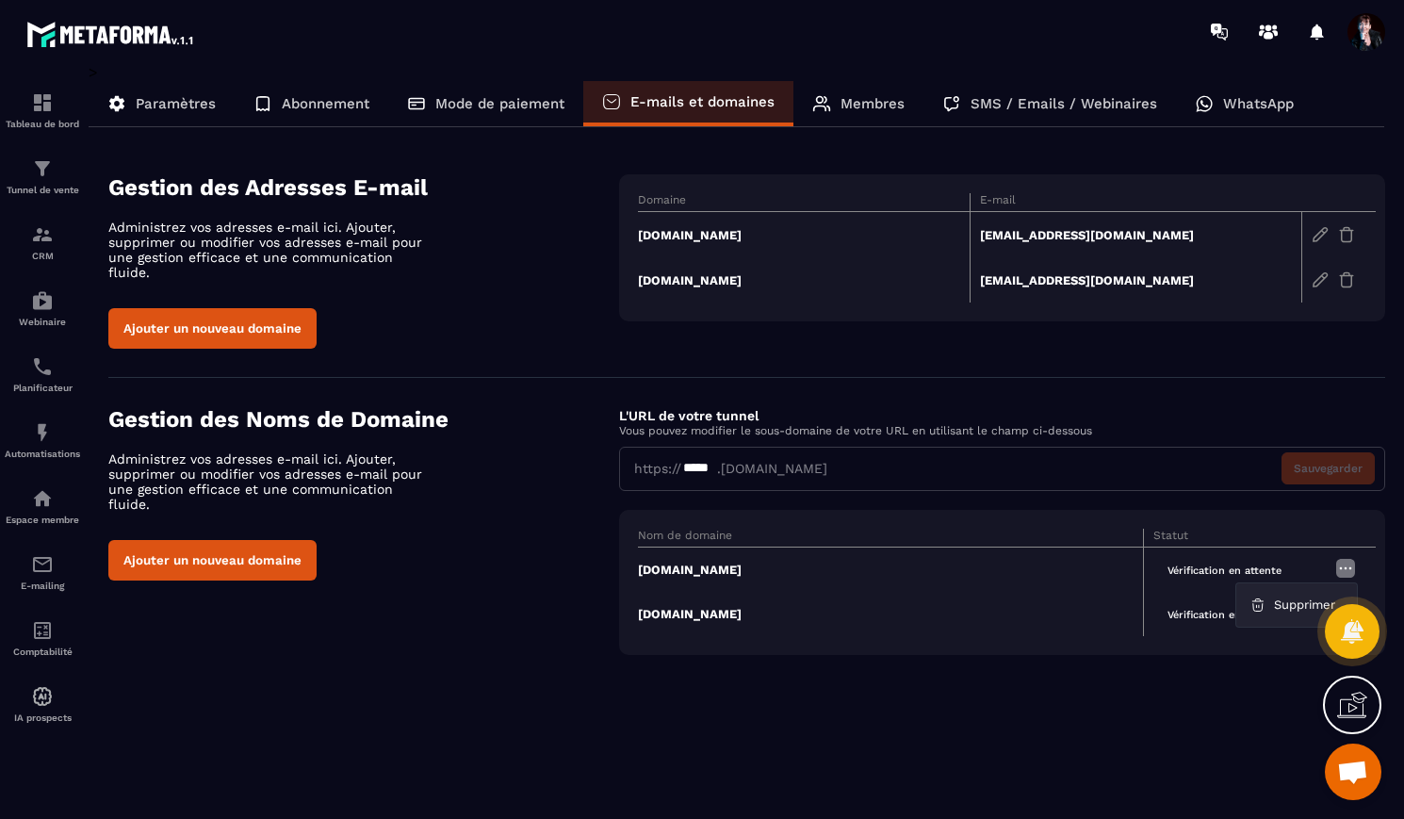
click at [1297, 598] on span "Supprimer" at bounding box center [1304, 605] width 61 height 14
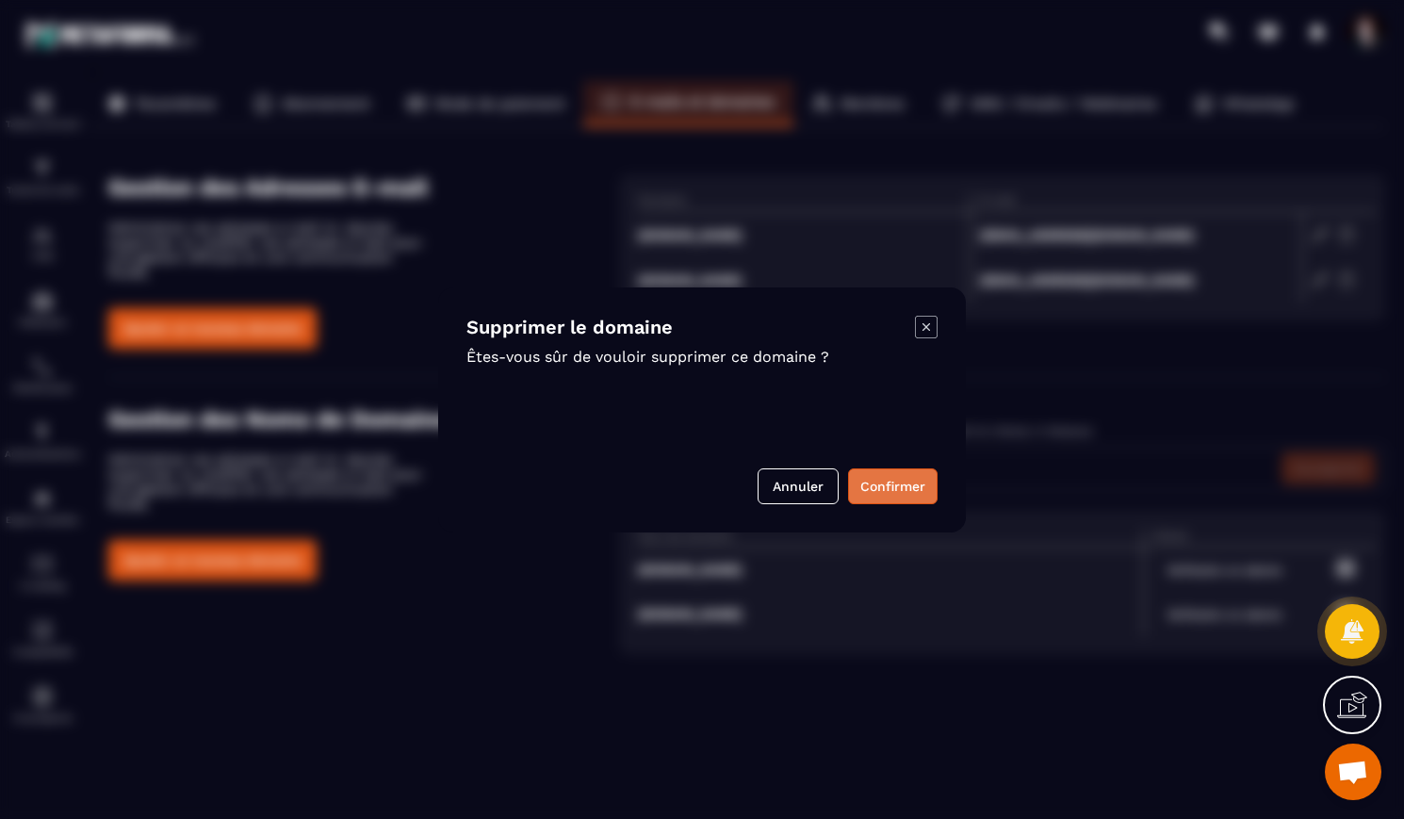
click at [912, 486] on button "Confirmer" at bounding box center [893, 486] width 90 height 36
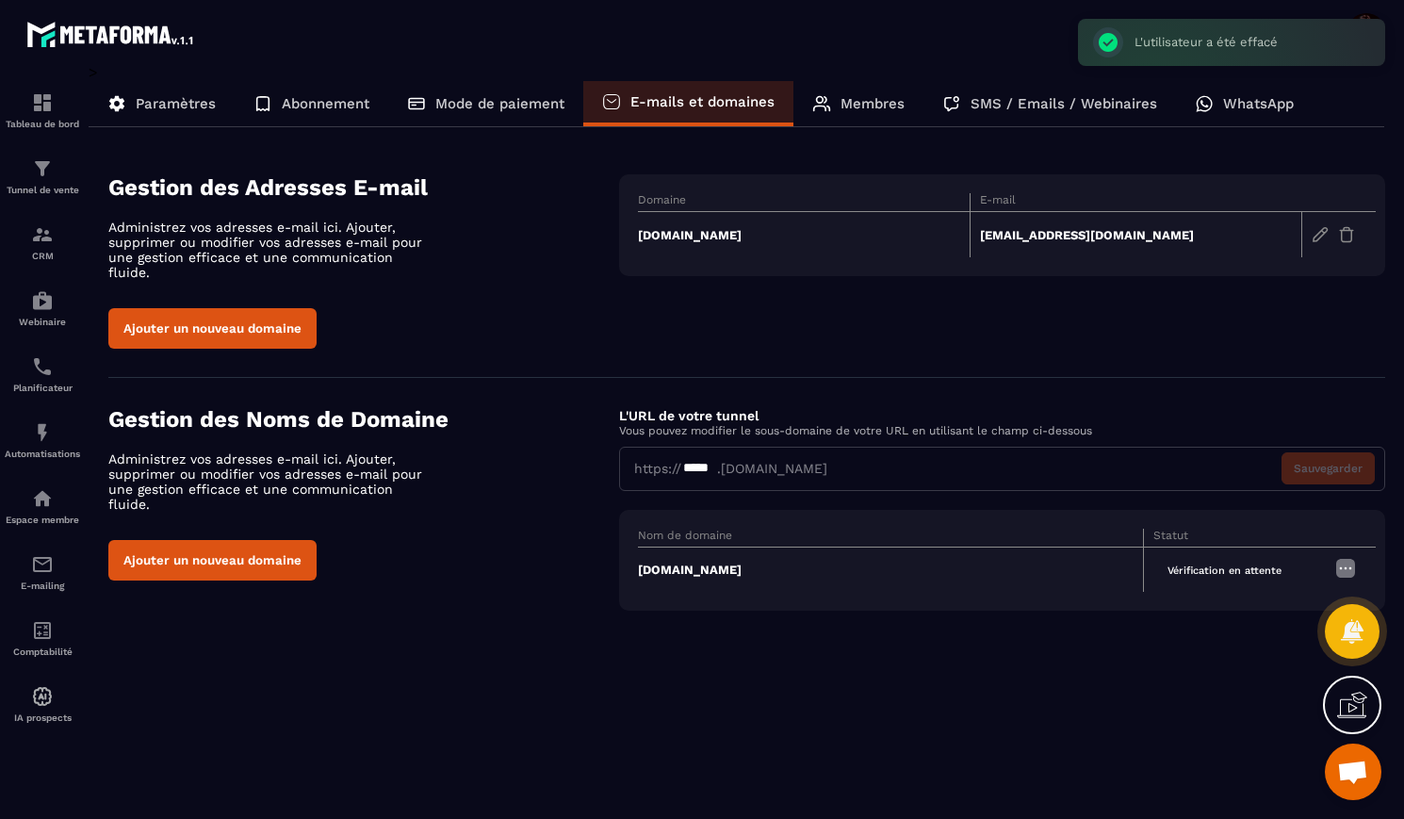
click at [1351, 557] on img at bounding box center [1346, 568] width 23 height 23
click at [1293, 598] on span "Supprimer" at bounding box center [1304, 605] width 61 height 14
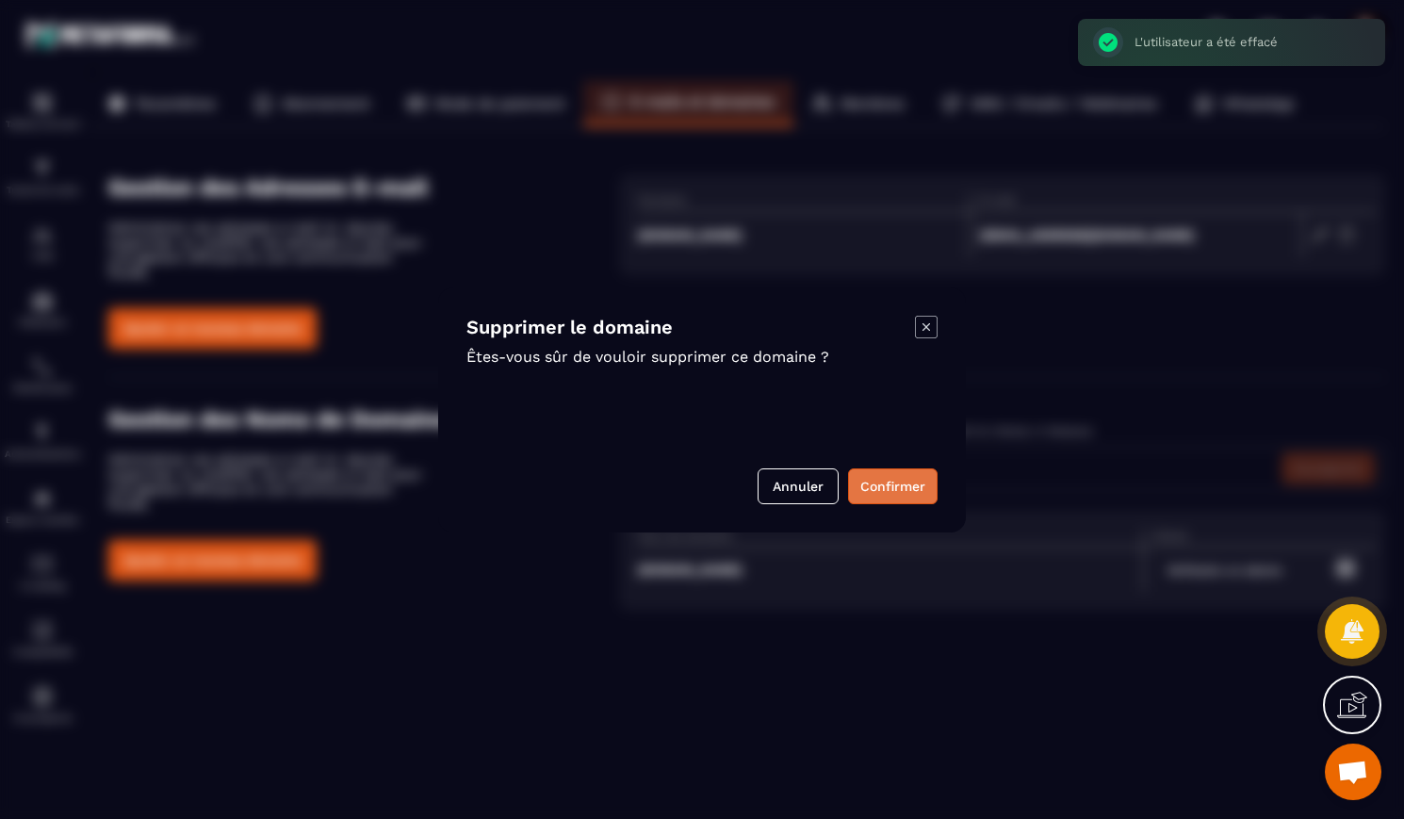
click at [888, 479] on button "Confirmer" at bounding box center [893, 486] width 90 height 36
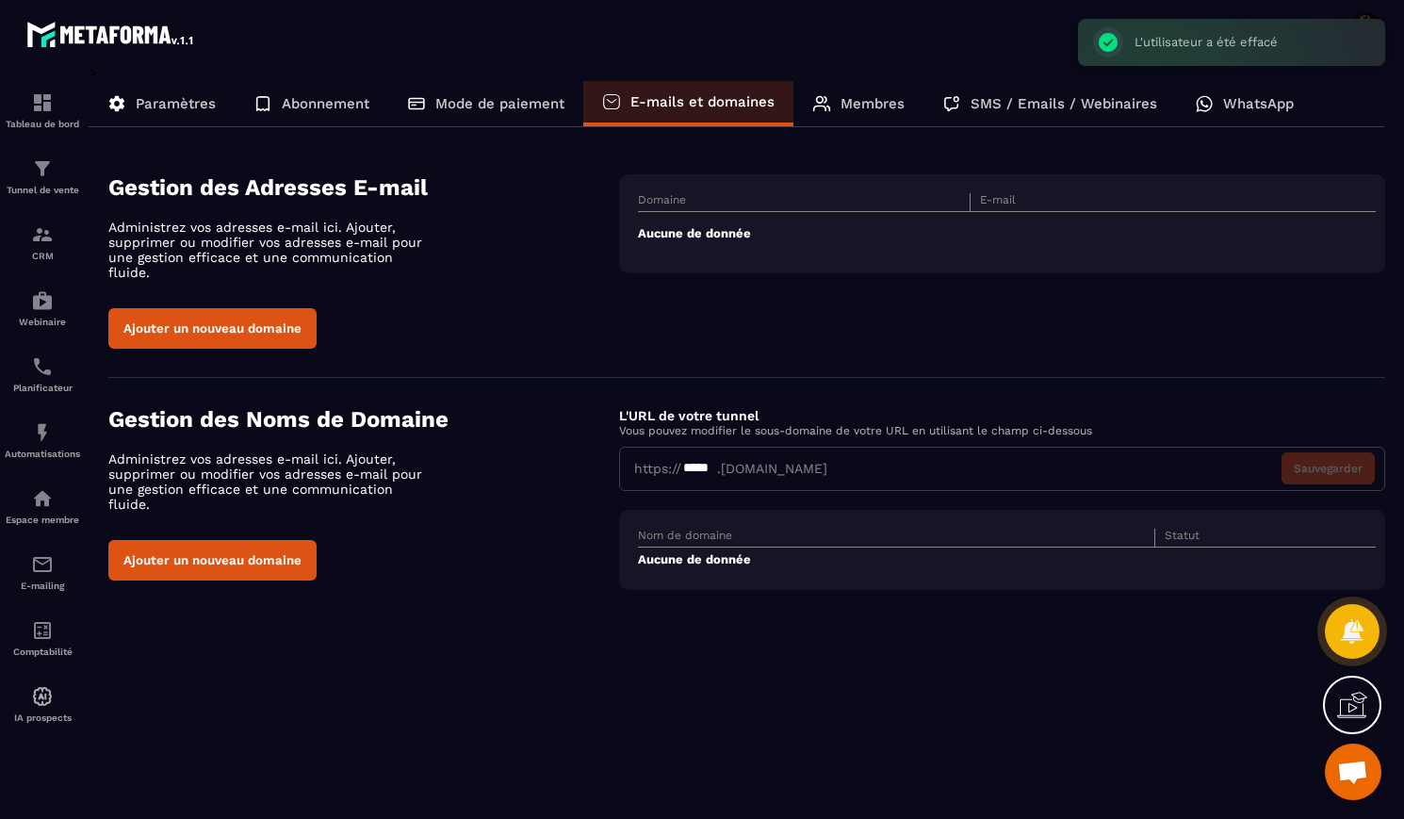
click at [187, 317] on button "Ajouter un nouveau domaine" at bounding box center [212, 328] width 208 height 41
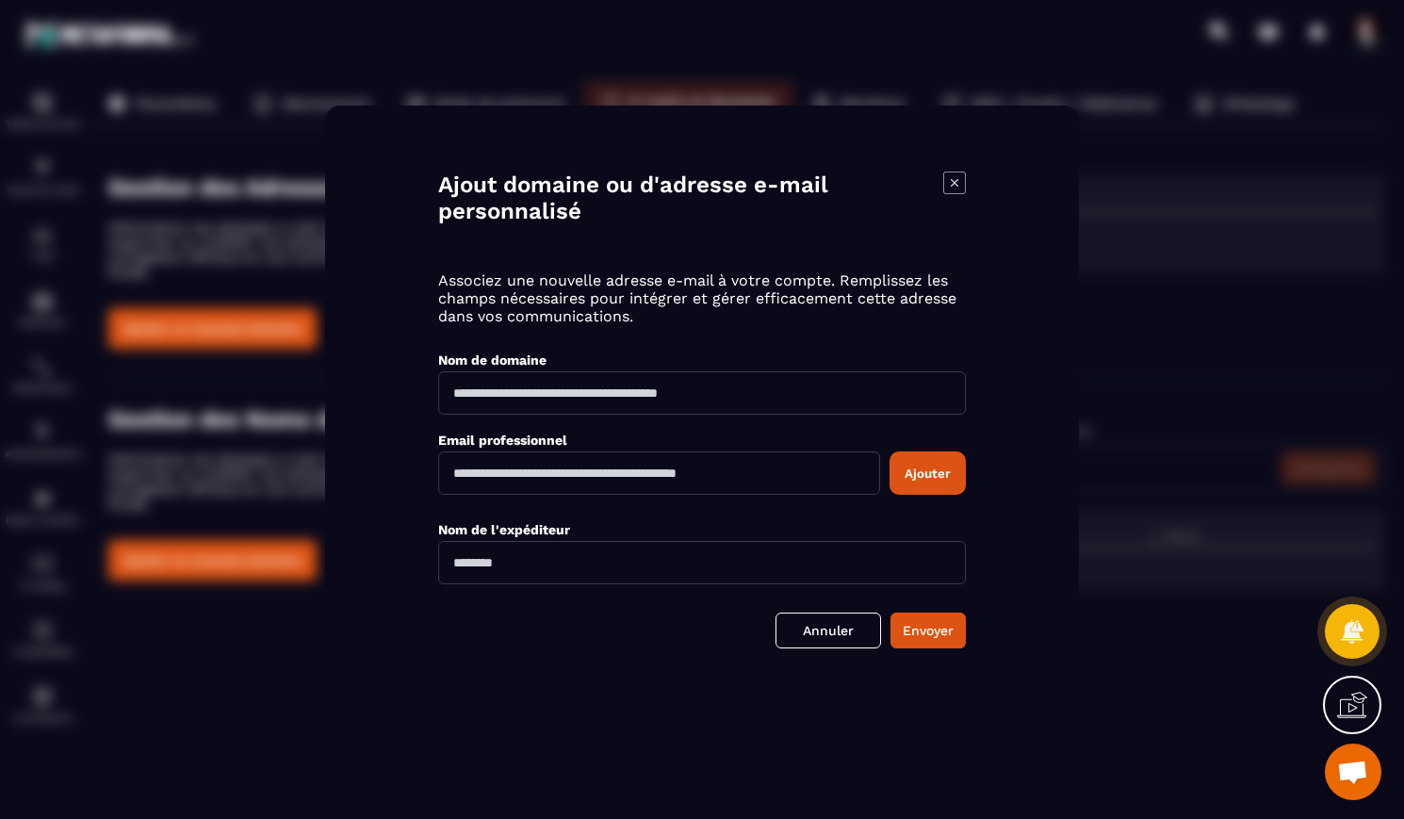
click at [557, 395] on input "Modal window" at bounding box center [702, 392] width 528 height 43
type input "**********"
click at [505, 478] on input "Modal window" at bounding box center [659, 472] width 442 height 43
type input "**********"
click at [452, 563] on input "**********" at bounding box center [702, 562] width 528 height 43
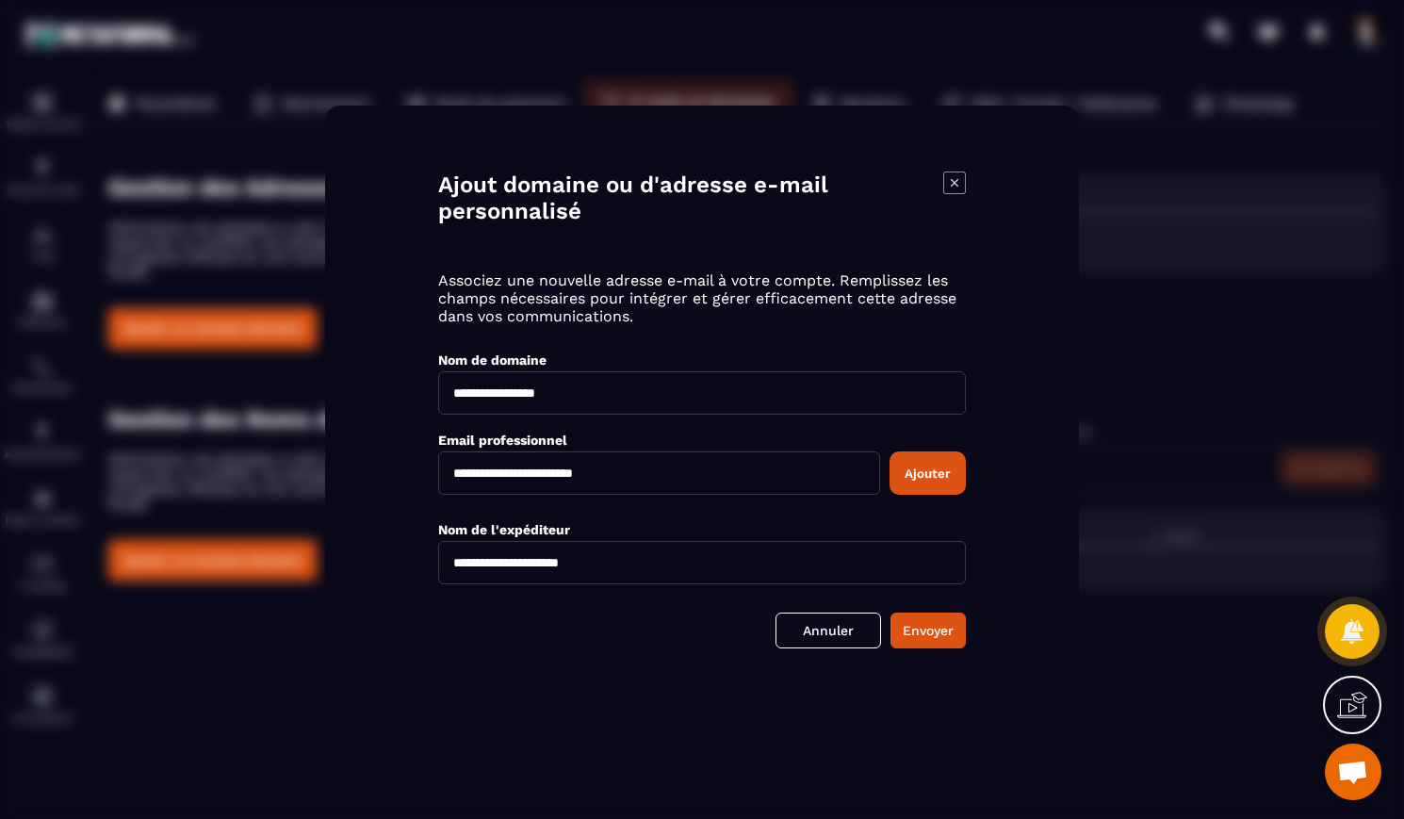
click at [530, 560] on input "**********" at bounding box center [702, 562] width 528 height 43
type input "**********"
click at [951, 471] on button "Ajouter" at bounding box center [928, 472] width 76 height 43
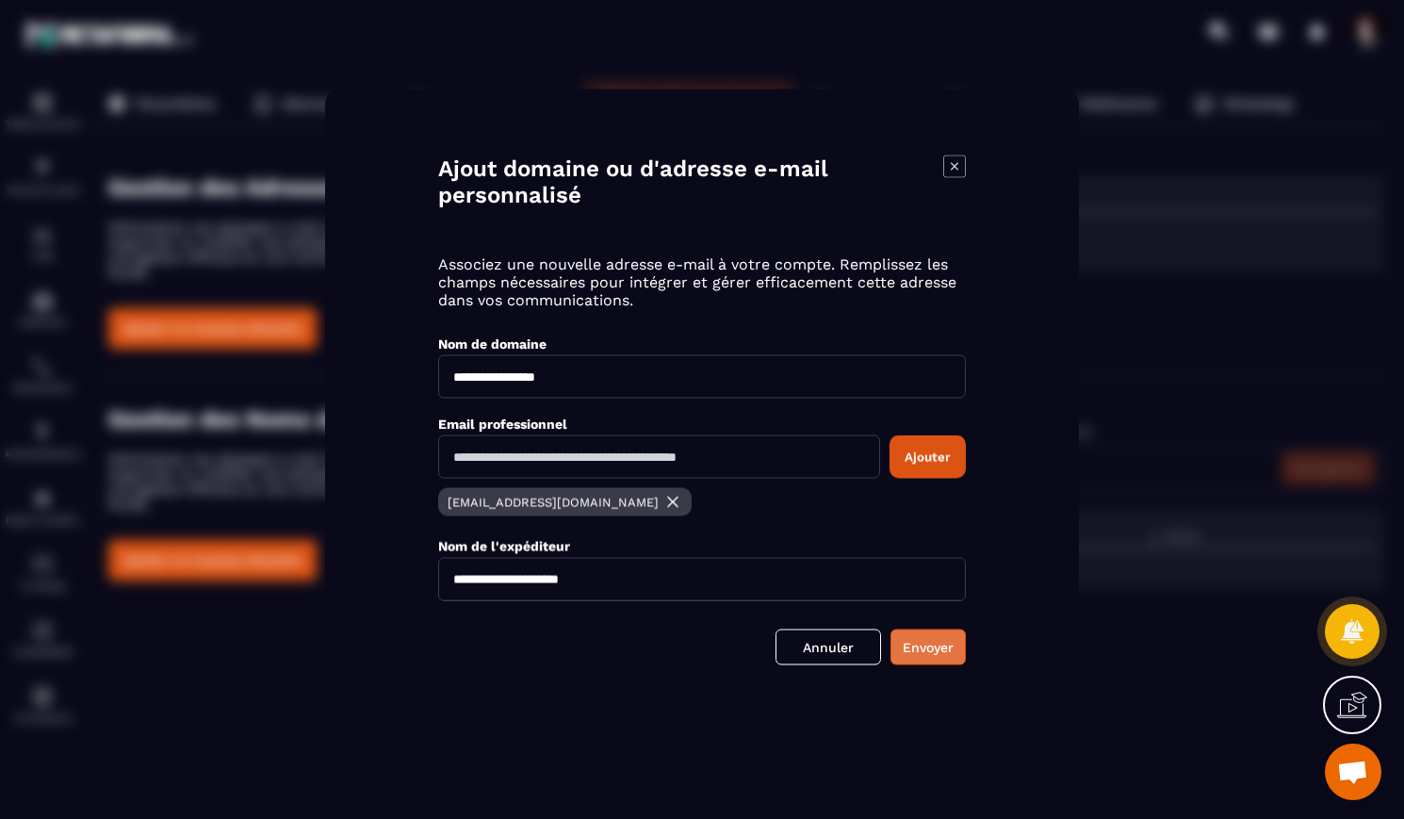
click at [942, 640] on button "Envoyer" at bounding box center [928, 647] width 75 height 36
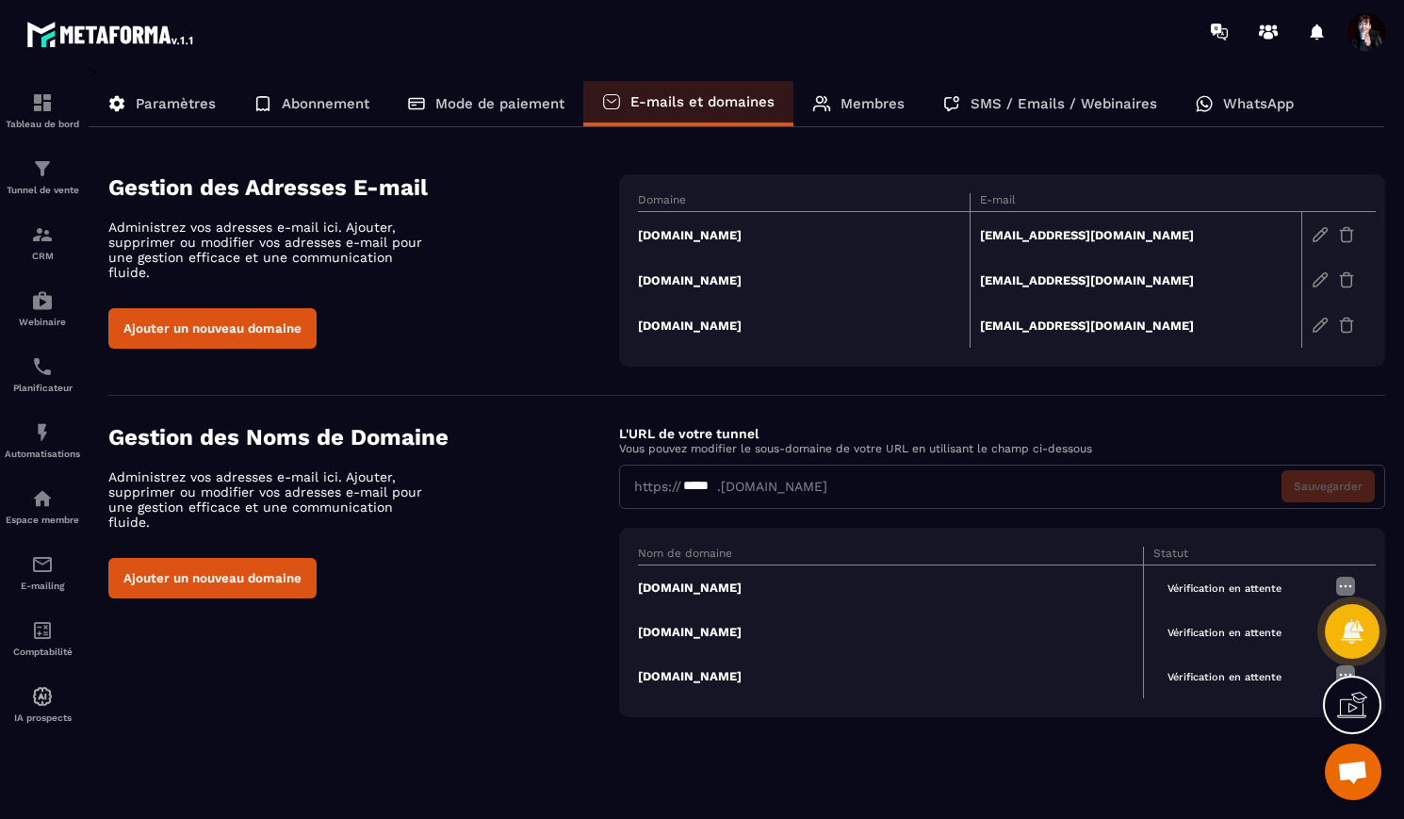
click at [696, 231] on td "[DOMAIN_NAME]" at bounding box center [804, 235] width 332 height 46
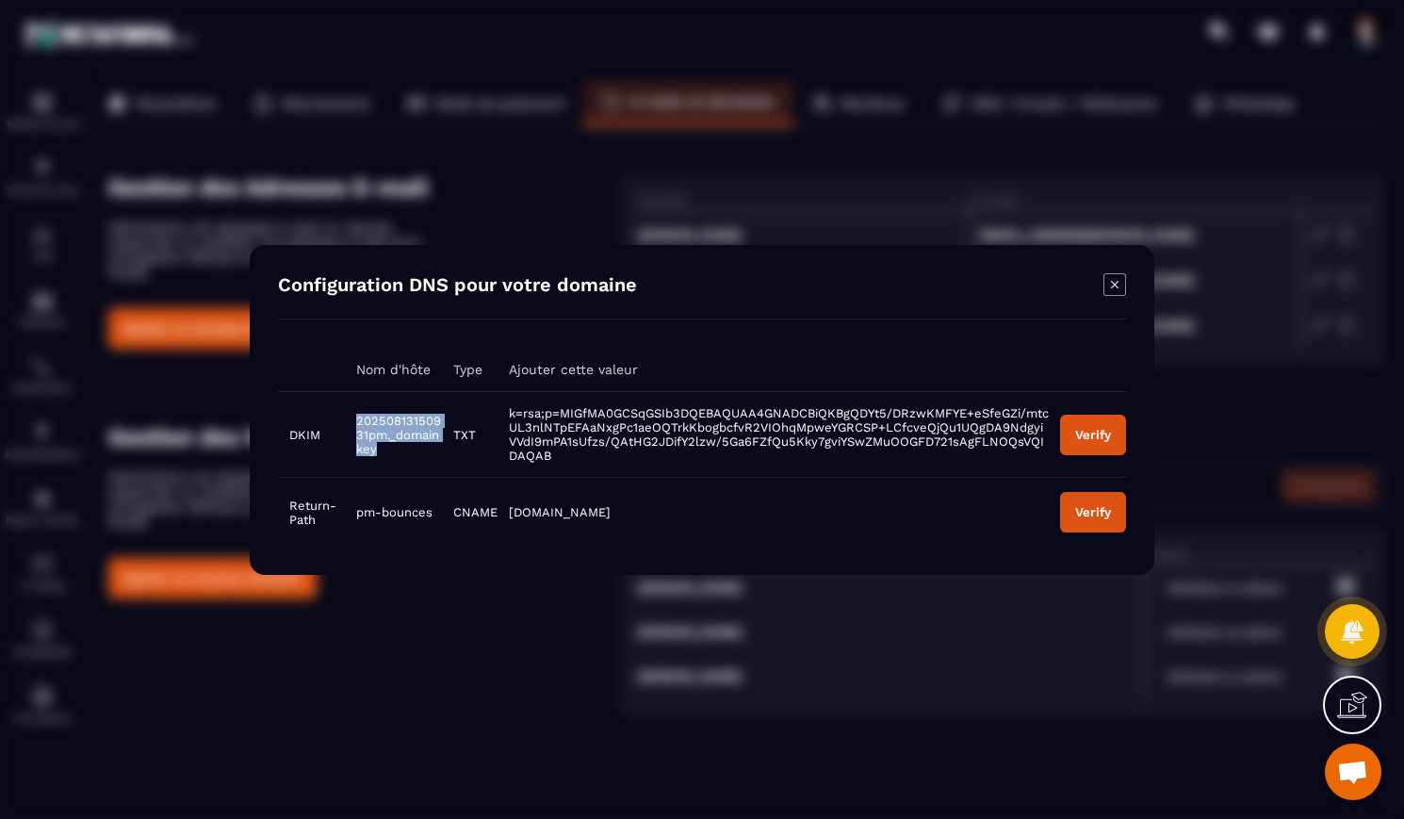
drag, startPoint x: 379, startPoint y: 450, endPoint x: 353, endPoint y: 420, distance: 39.5
click at [353, 420] on td "20250813150931pm._domainkey" at bounding box center [393, 434] width 97 height 86
copy span "20250813150931pm._domainkey"
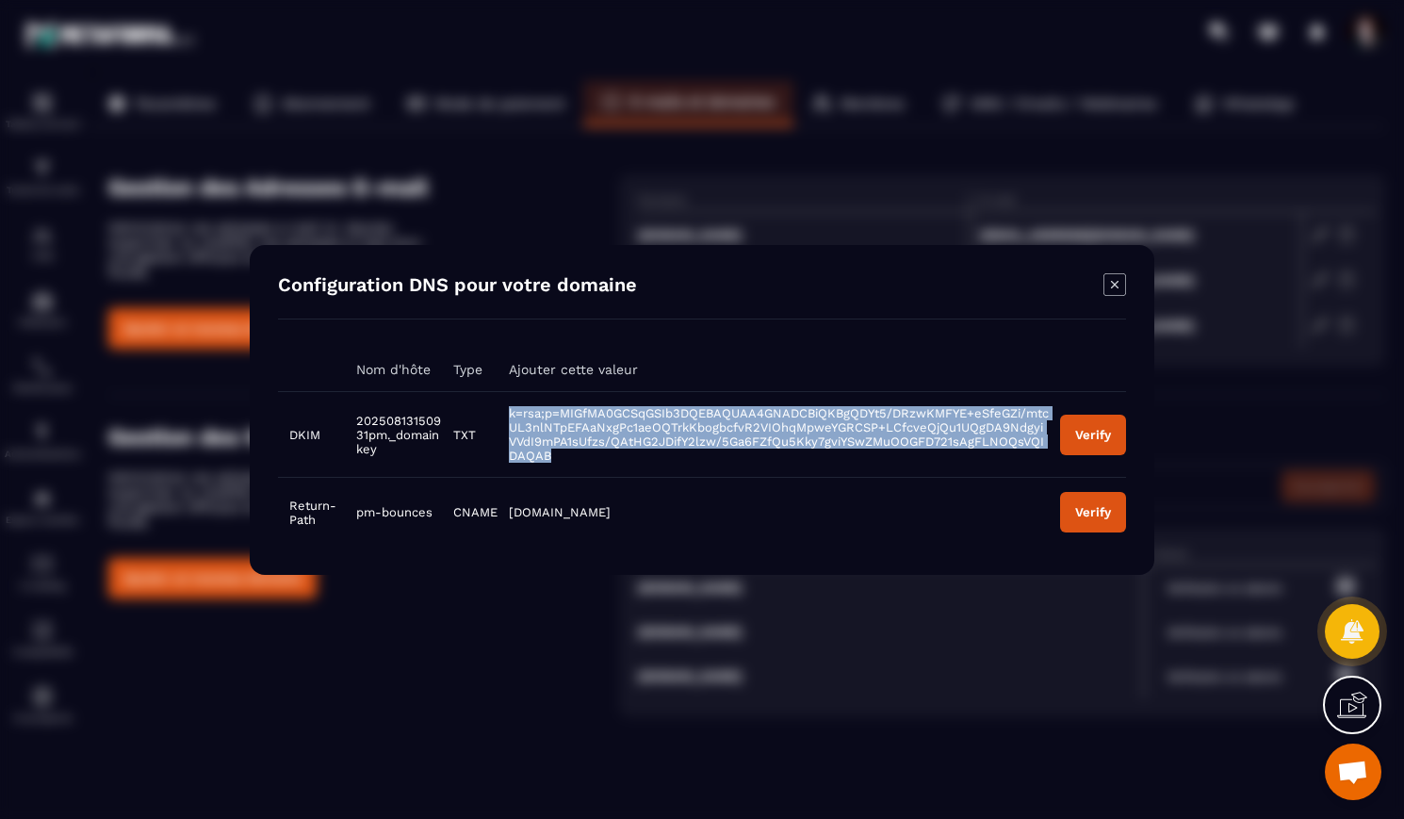
drag, startPoint x: 531, startPoint y: 456, endPoint x: 506, endPoint y: 414, distance: 49.0
click at [506, 415] on td "k=rsa;p=MIGfMA0GCSqGSIb3DQEBAQUAA4GNADCBiQKBgQDYt5/DRzwKMFYE+eSfeGZi/mtcUL3nlNT…" at bounding box center [773, 434] width 551 height 86
copy span "k=rsa;p=MIGfMA0GCSqGSIb3DQEBAQUAA4GNADCBiQKBgQDYt5/DRzwKMFYE+eSfeGZi/mtcUL3nlNT…"
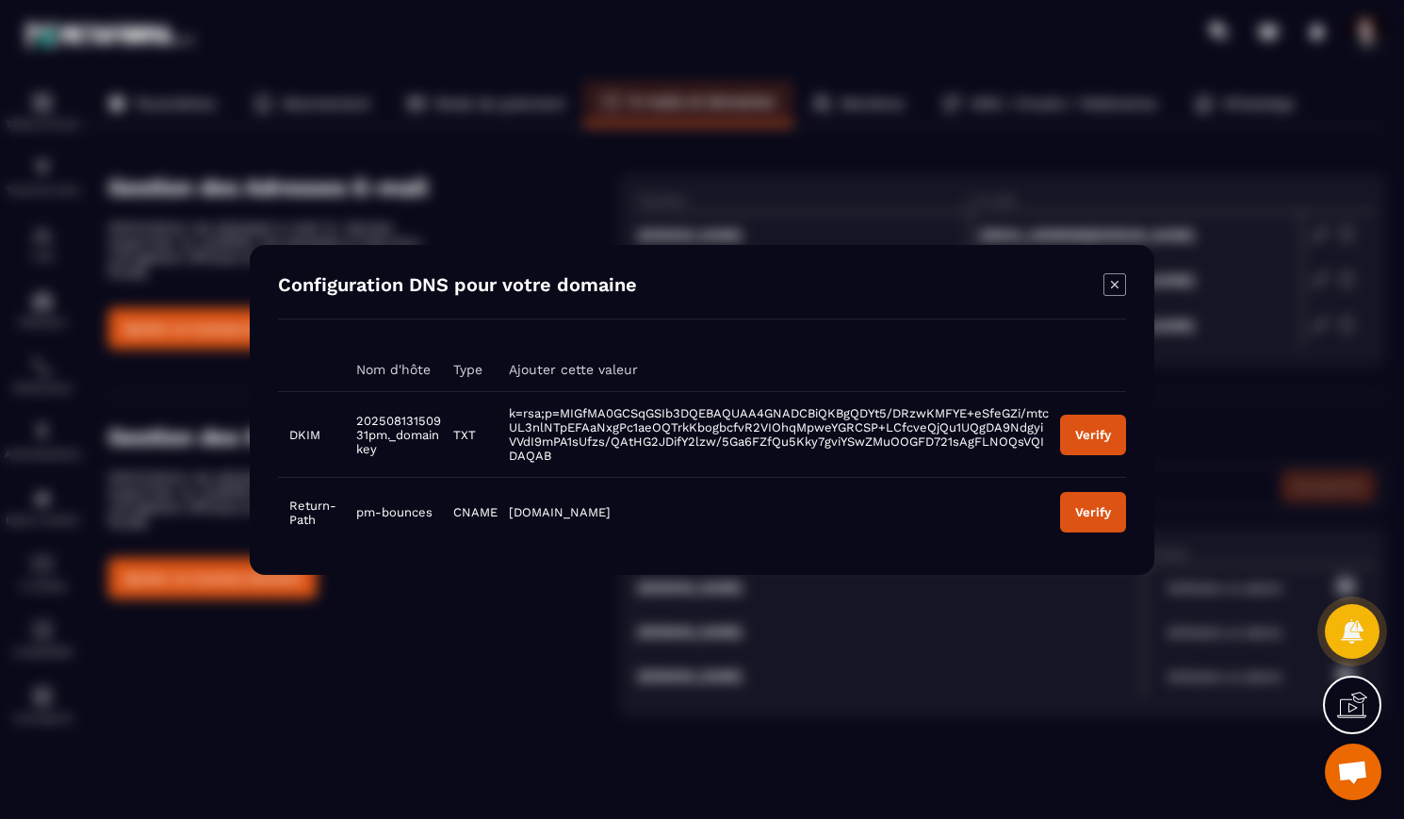
click at [1121, 280] on icon "Modal window" at bounding box center [1115, 284] width 23 height 23
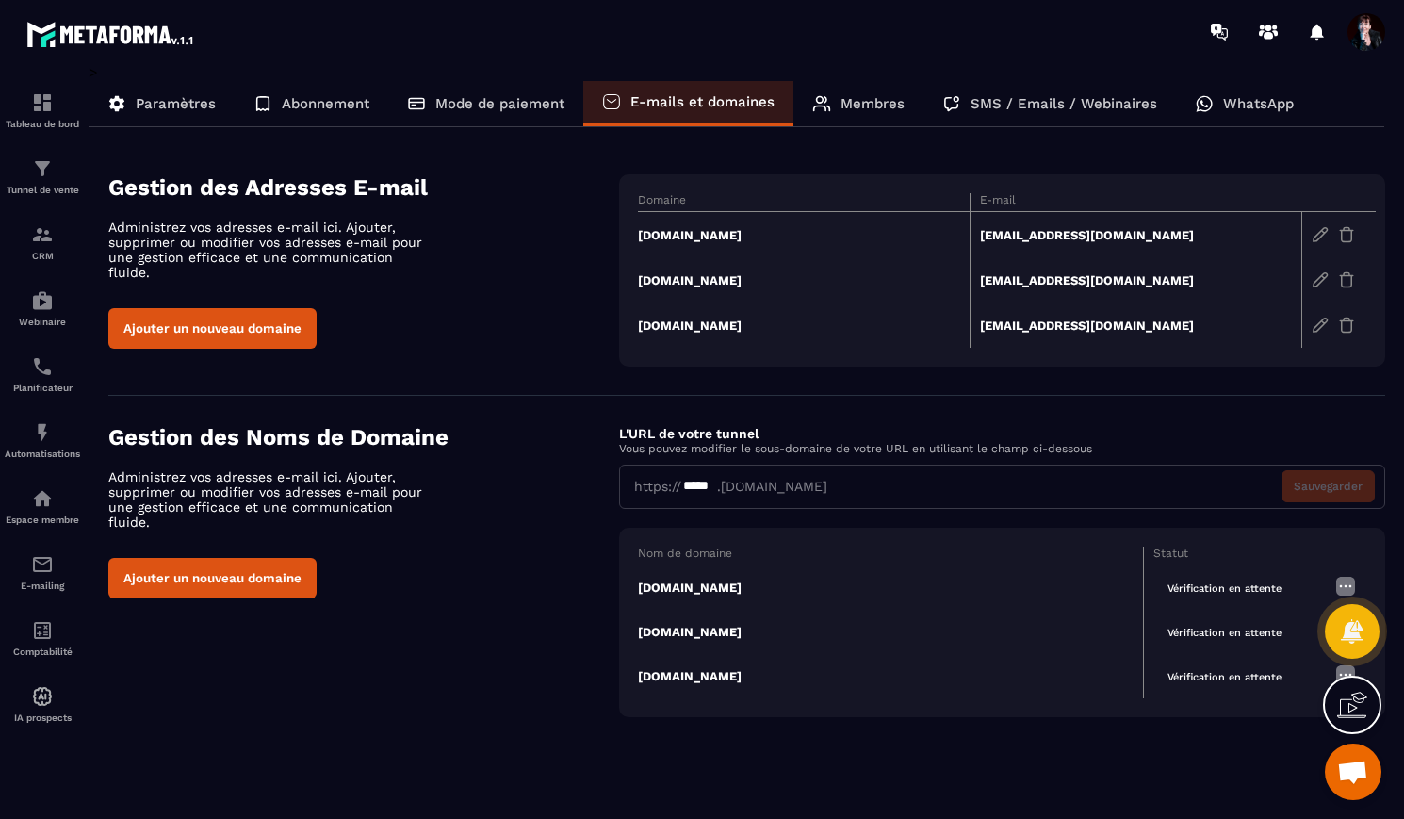
click at [726, 278] on td "[DOMAIN_NAME]" at bounding box center [804, 279] width 332 height 45
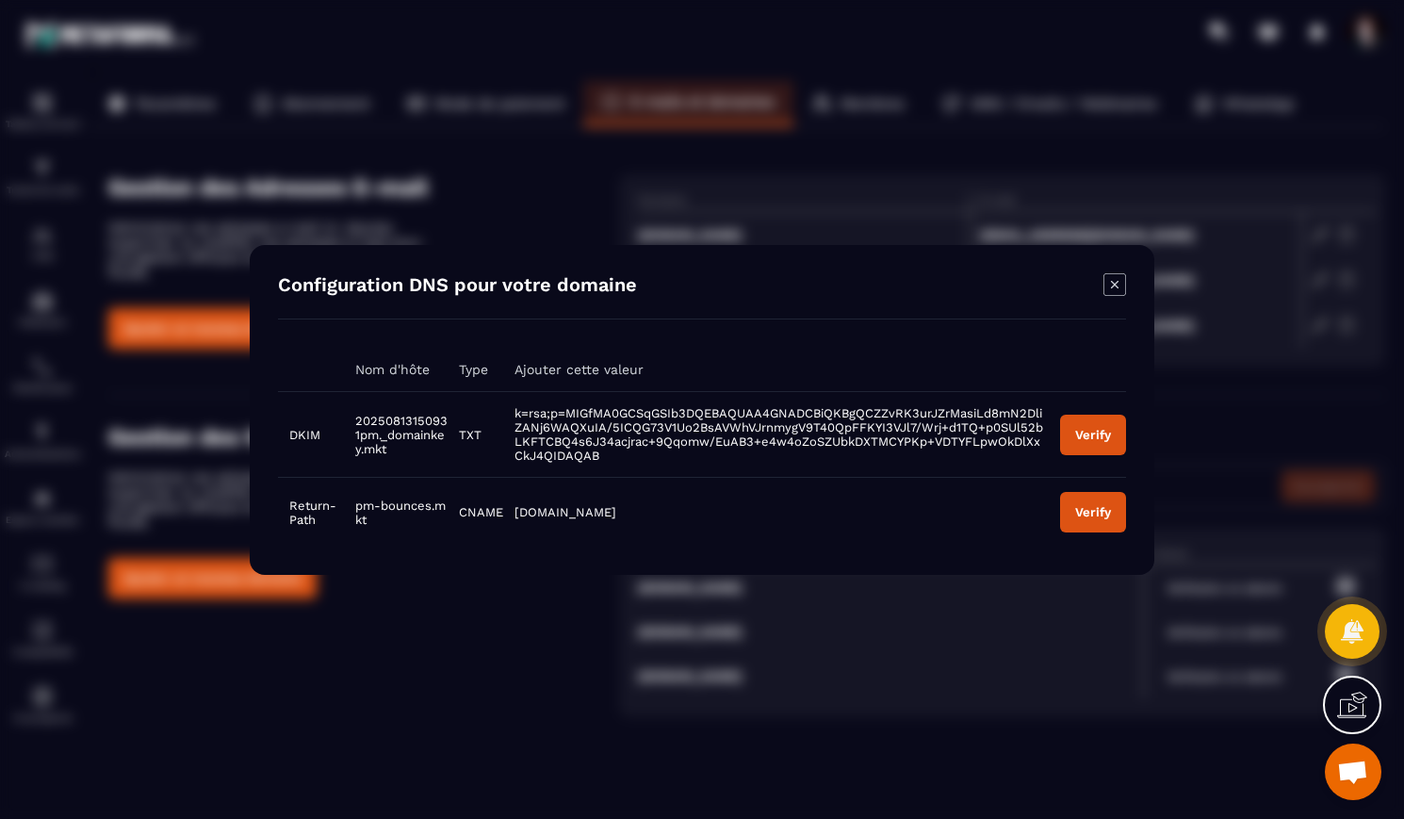
click at [391, 450] on td "20250813150931pm._domainkey.mkt" at bounding box center [396, 434] width 104 height 86
drag, startPoint x: 392, startPoint y: 451, endPoint x: 355, endPoint y: 416, distance: 51.3
click at [355, 416] on td "20250813150931pm._domainkey.mkt" at bounding box center [396, 434] width 104 height 86
copy span "20250813150931pm._domainkey.mkt"
click at [582, 453] on td "k=rsa;p=MIGfMA0GCSqGSIb3DQEBAQUAA4GNADCBiQKBgQCZZvRK3urJZrMasiLd8mN2DliZANj6WAQ…" at bounding box center [776, 434] width 546 height 86
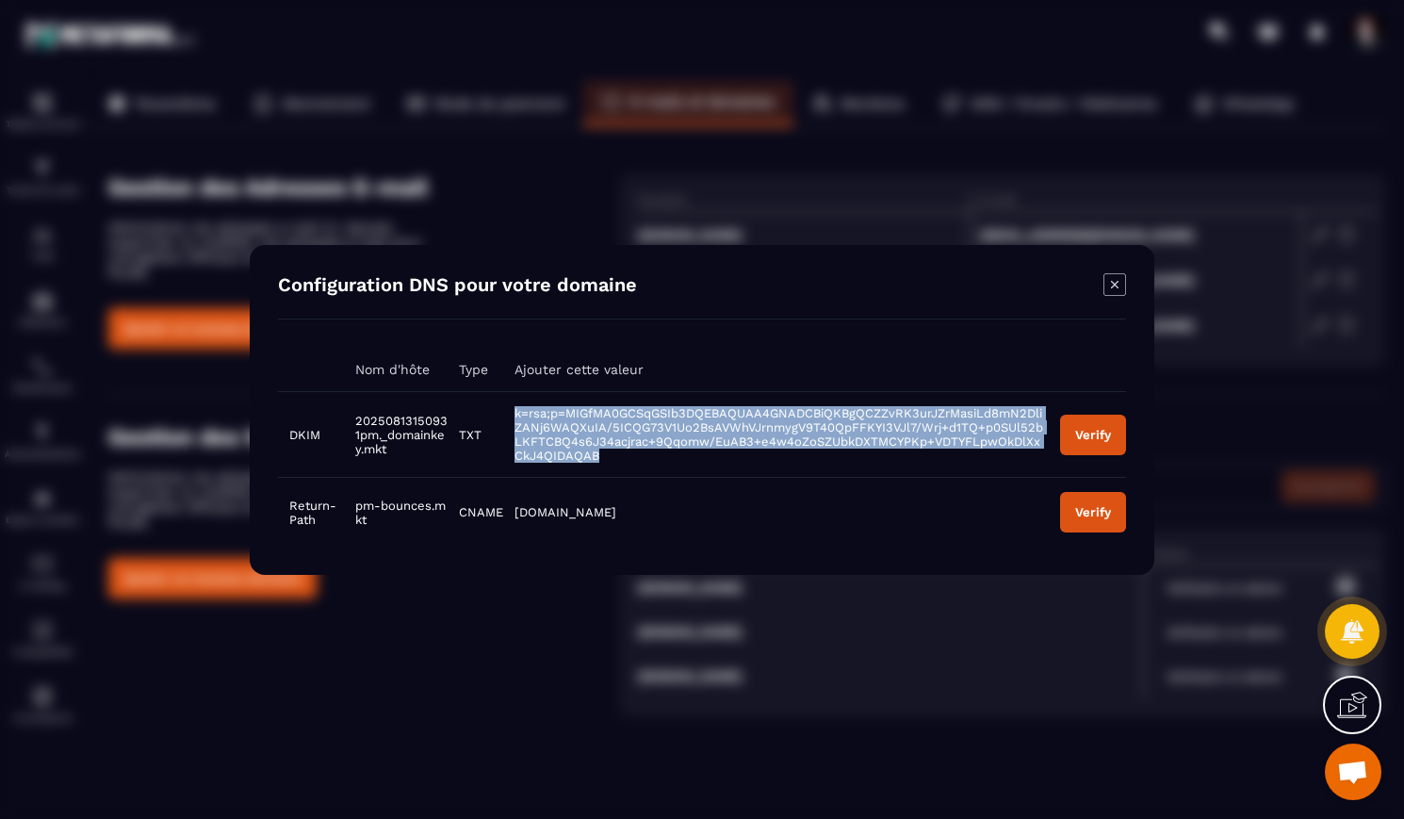
drag, startPoint x: 582, startPoint y: 459, endPoint x: 509, endPoint y: 416, distance: 85.3
click at [509, 416] on td "k=rsa;p=MIGfMA0GCSqGSIb3DQEBAQUAA4GNADCBiQKBgQCZZvRK3urJZrMasiLd8mN2DliZANj6WAQ…" at bounding box center [776, 434] width 546 height 86
copy span "k=rsa;p=MIGfMA0GCSqGSIb3DQEBAQUAA4GNADCBiQKBgQCZZvRK3urJZrMasiLd8mN2DliZANj6WAQ…"
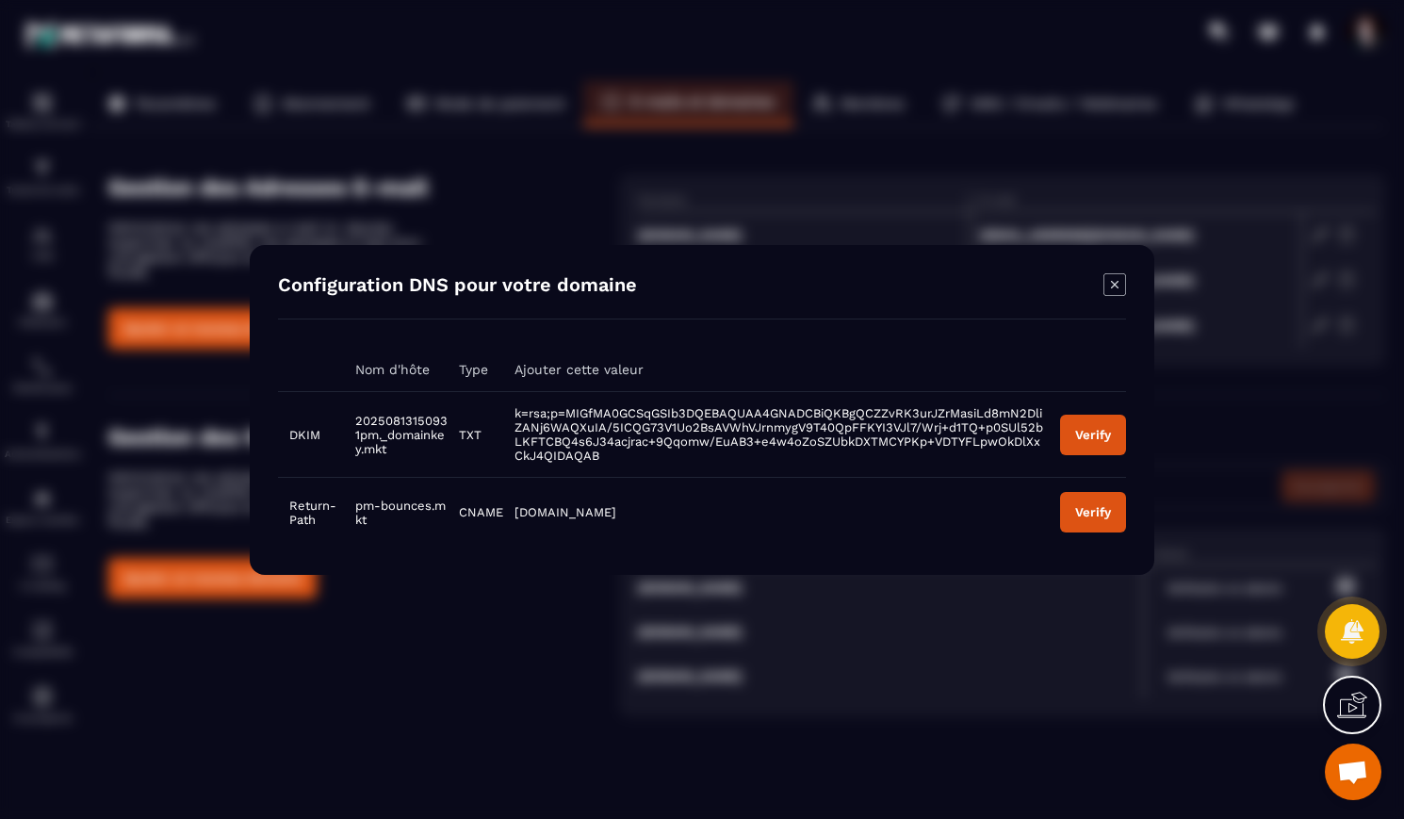
click at [1111, 282] on icon "Modal window" at bounding box center [1115, 284] width 23 height 23
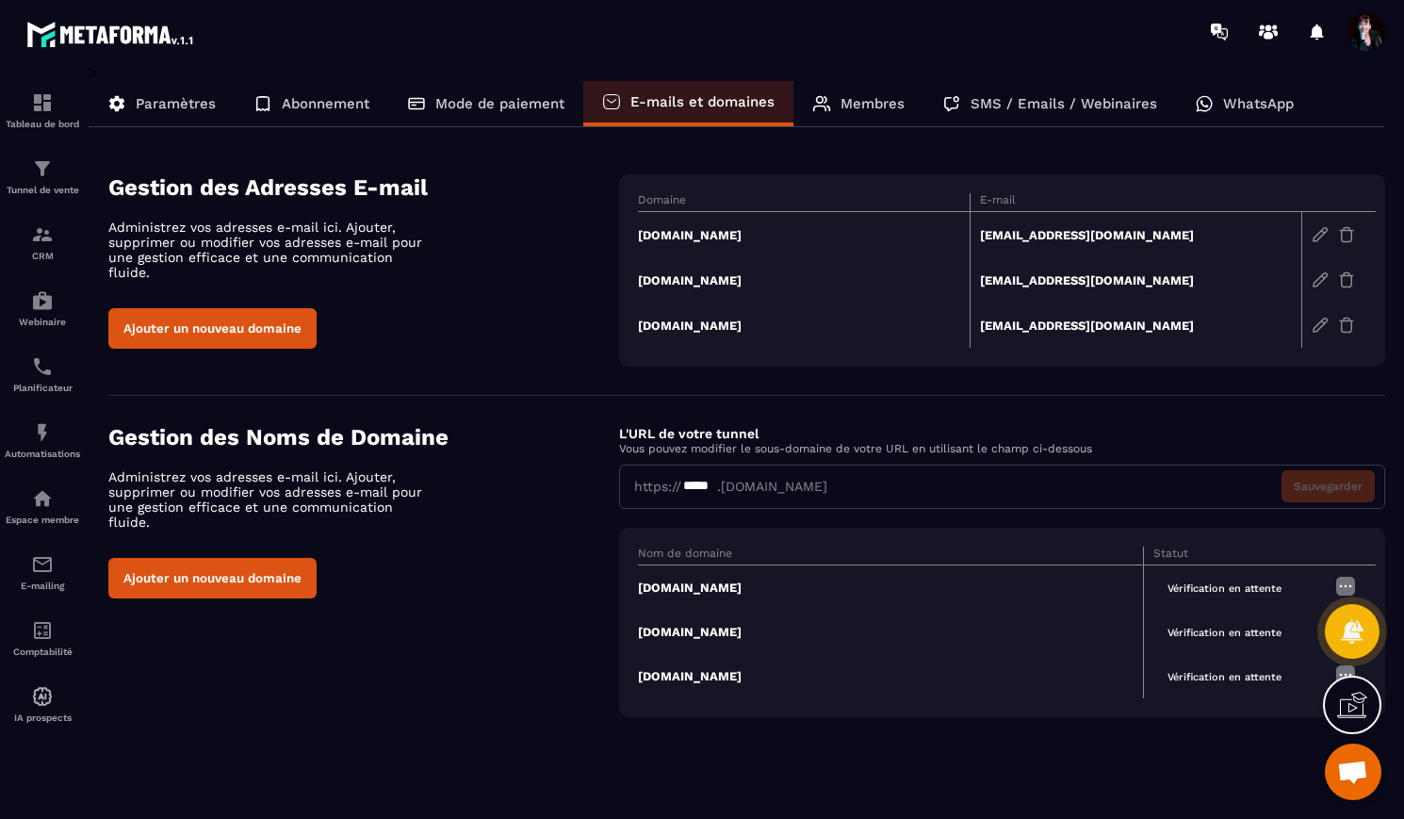
click at [715, 231] on td "[DOMAIN_NAME]" at bounding box center [804, 235] width 332 height 46
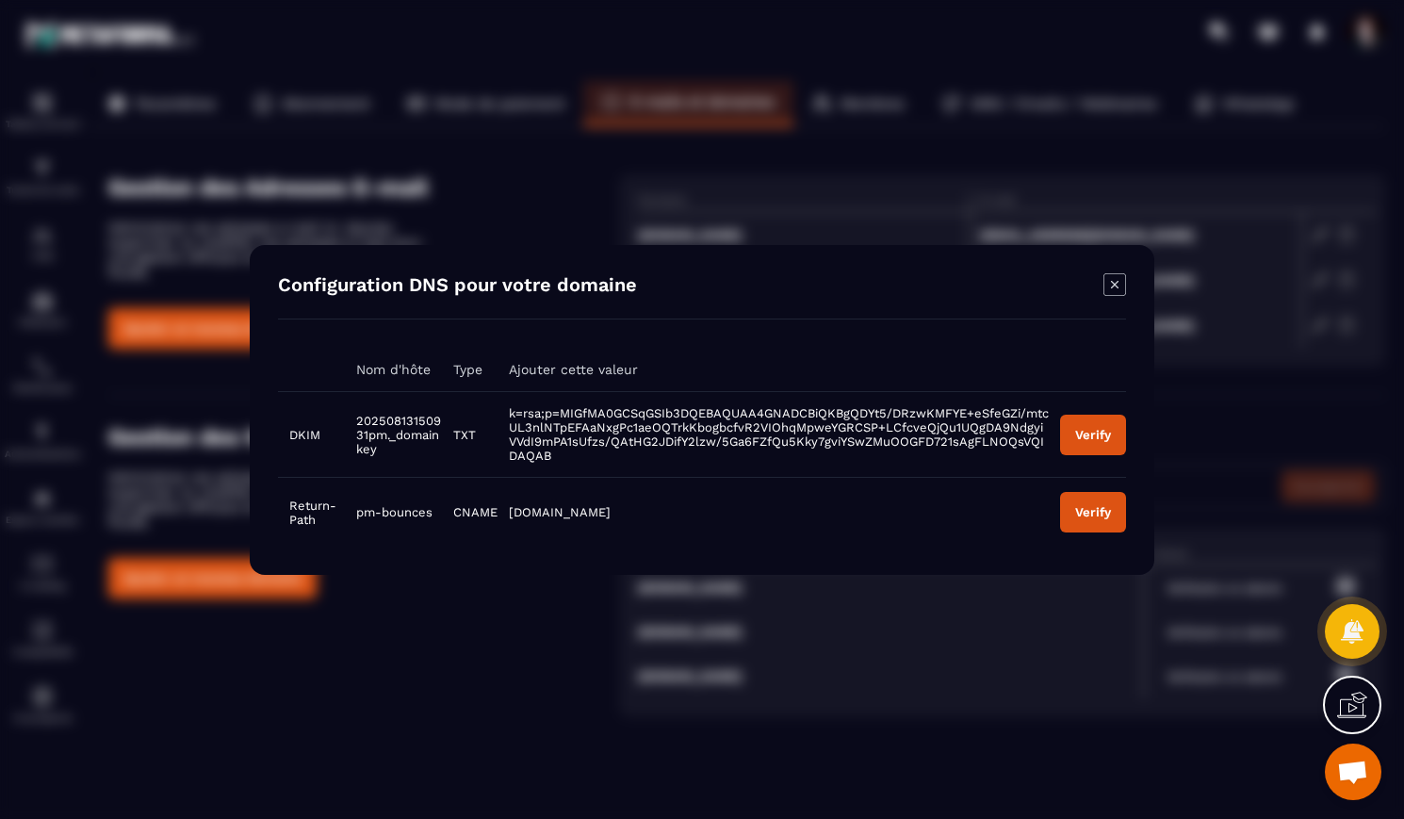
click at [1109, 419] on button "Verify" at bounding box center [1093, 434] width 66 height 41
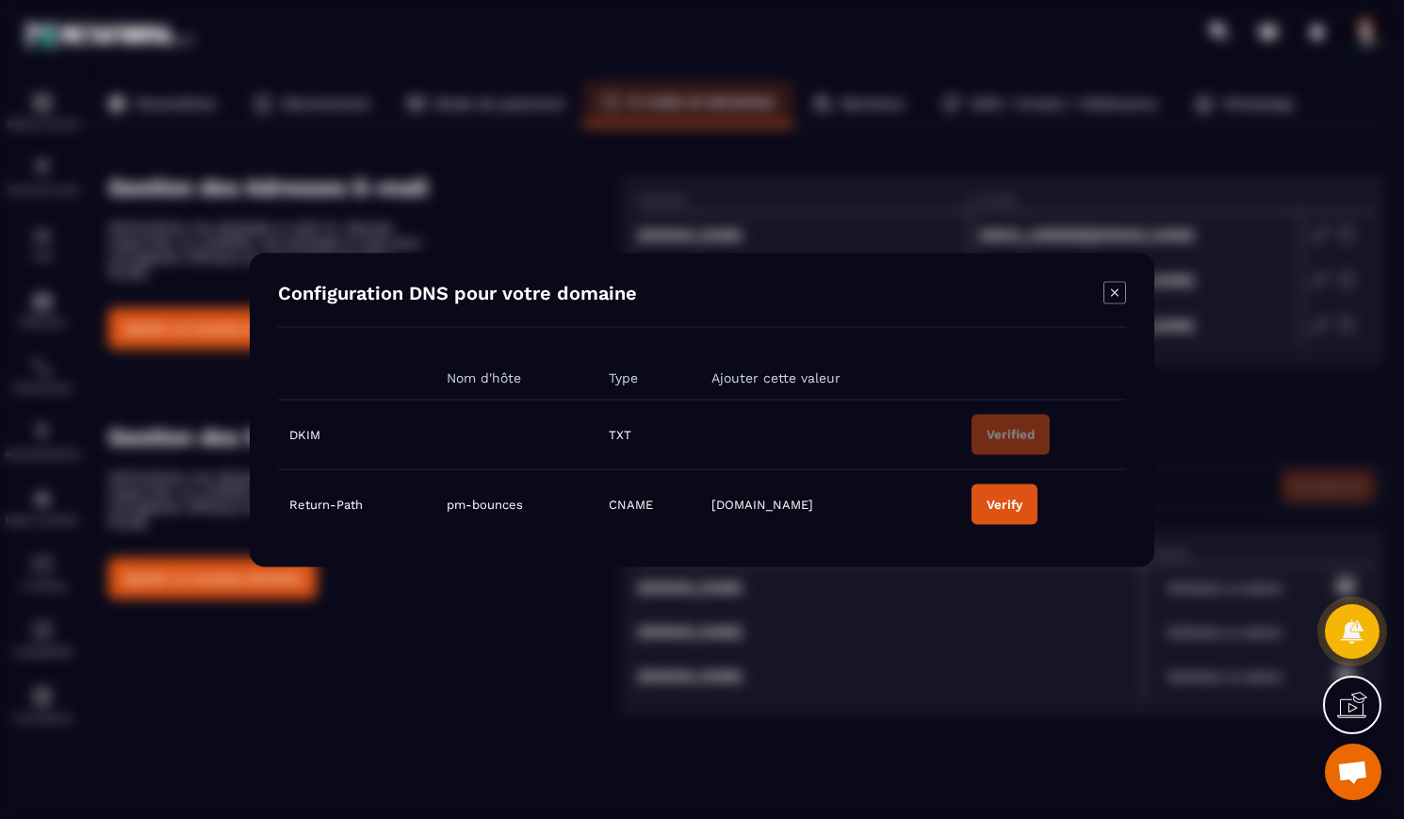
click at [1114, 297] on icon "Modal window" at bounding box center [1115, 292] width 23 height 23
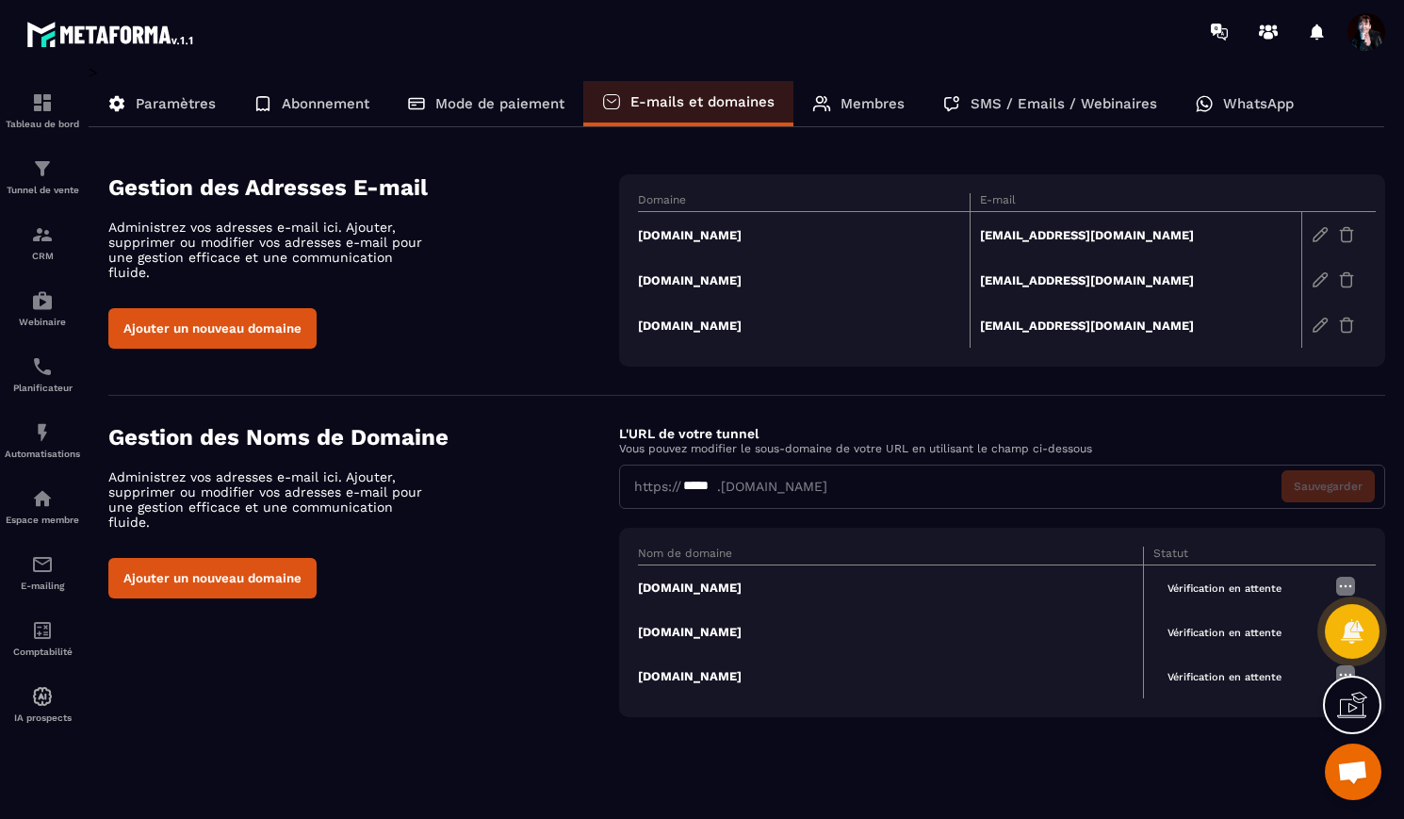
click at [712, 325] on td "[DOMAIN_NAME]" at bounding box center [804, 325] width 332 height 45
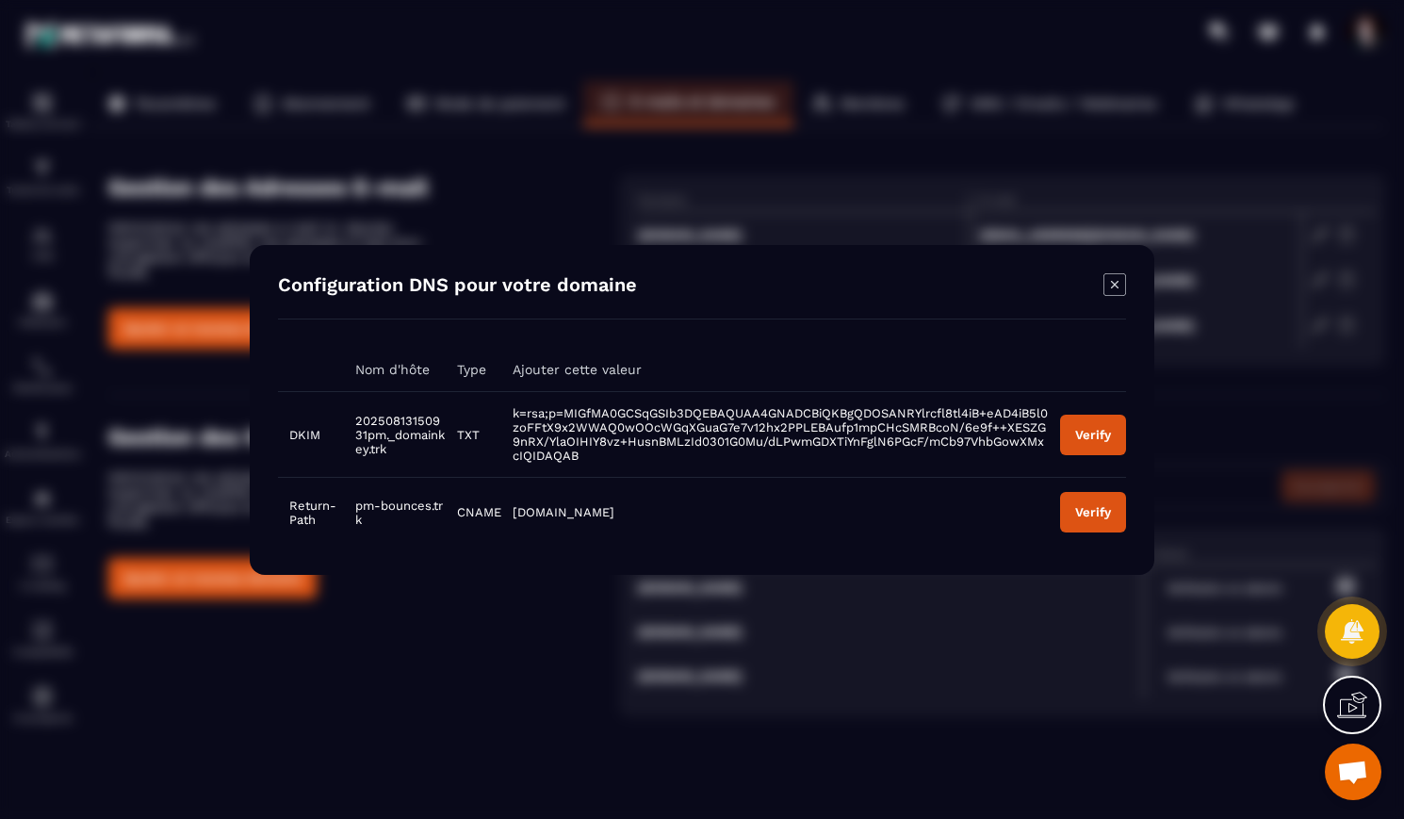
click at [398, 451] on td "20250813150931pm._domainkey.trk" at bounding box center [395, 434] width 102 height 86
drag, startPoint x: 391, startPoint y: 450, endPoint x: 355, endPoint y: 418, distance: 47.4
click at [355, 418] on td "20250813150931pm._domainkey.trk" at bounding box center [395, 434] width 102 height 86
copy span "20250813150931pm._domainkey.trk"
click at [581, 455] on td "k=rsa;p=MIGfMA0GCSqGSIb3DQEBAQUAA4GNADCBiQKBgQDOSANRYlrcfl8tl4iB+eAD4iB5l0zoFFt…" at bounding box center [775, 434] width 548 height 86
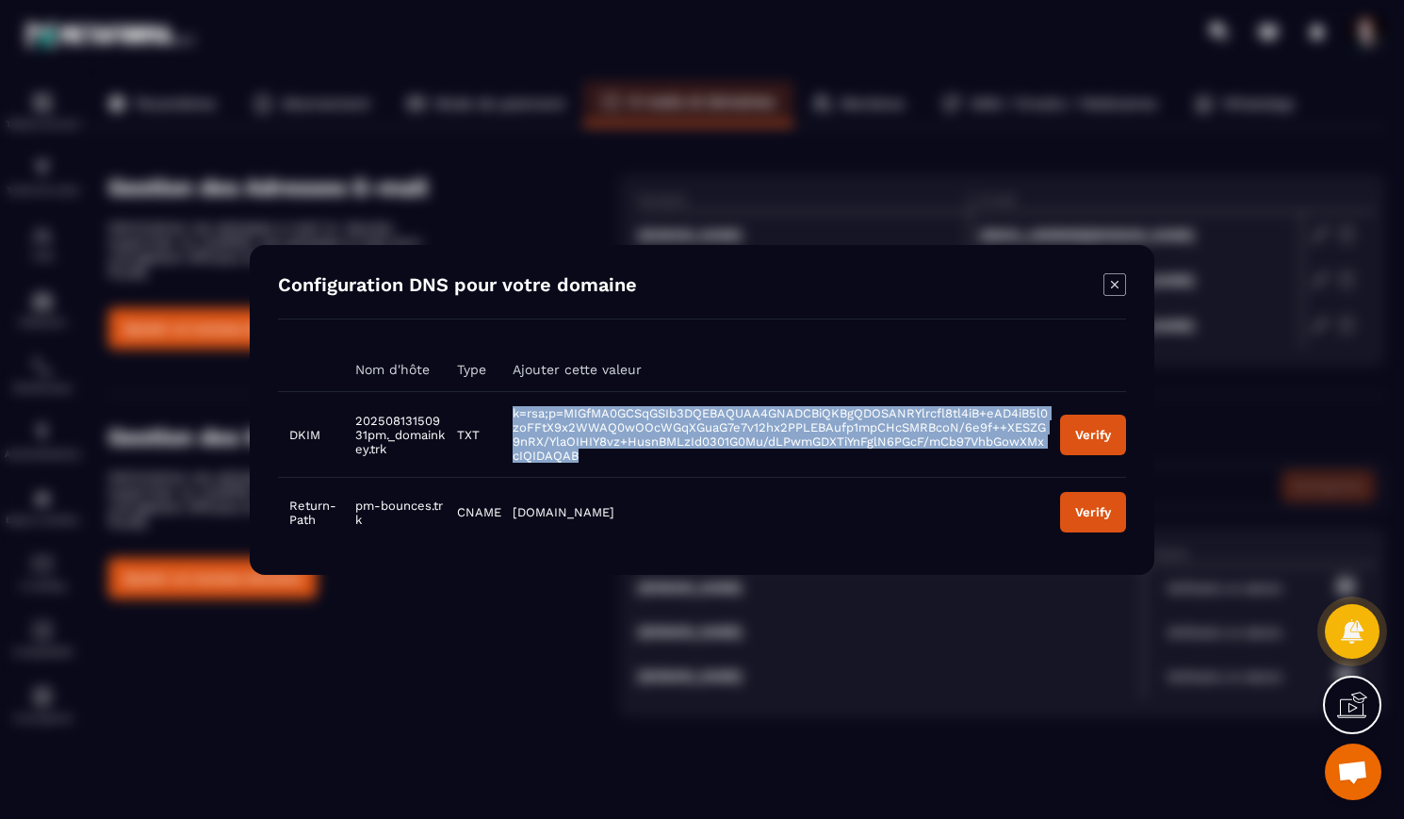
drag, startPoint x: 577, startPoint y: 458, endPoint x: 512, endPoint y: 414, distance: 78.7
click at [512, 414] on td "k=rsa;p=MIGfMA0GCSqGSIb3DQEBAQUAA4GNADCBiQKBgQDOSANRYlrcfl8tl4iB+eAD4iB5l0zoFFt…" at bounding box center [775, 434] width 548 height 86
copy span "k=rsa;p=MIGfMA0GCSqGSIb3DQEBAQUAA4GNADCBiQKBgQDOSANRYlrcfl8tl4iB+eAD4iB5l0zoFFt…"
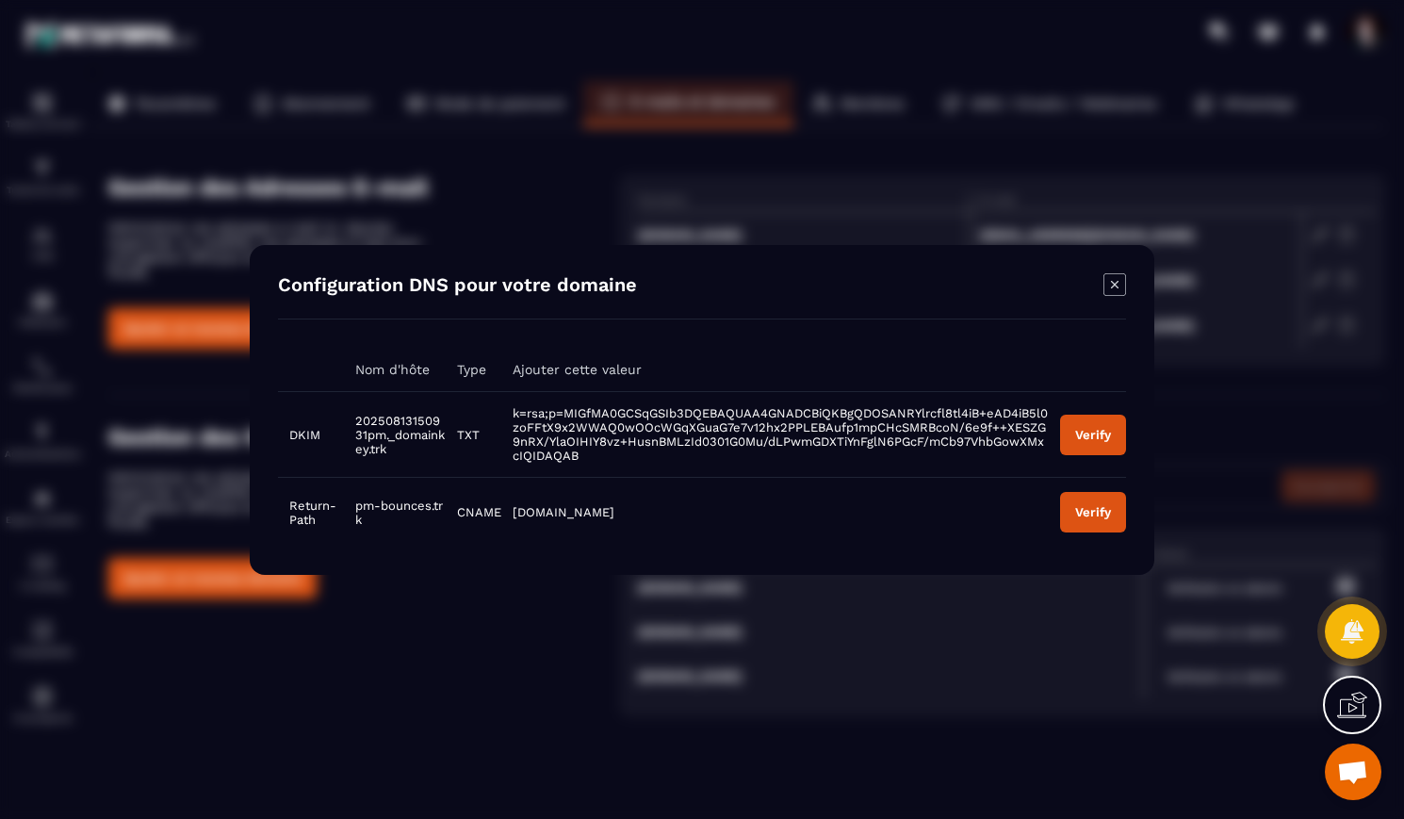
click at [1113, 280] on icon "Modal window" at bounding box center [1115, 284] width 23 height 23
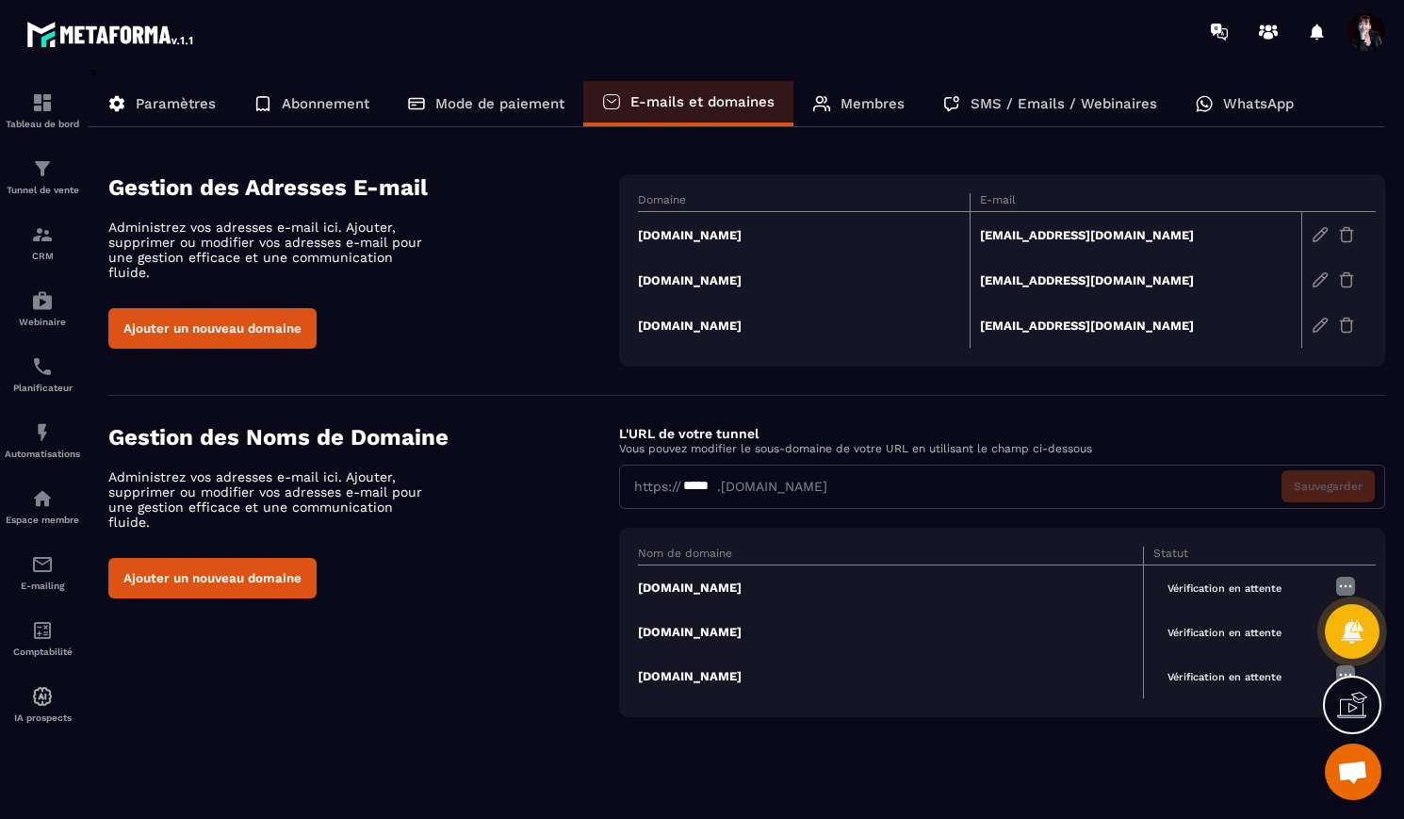
click at [745, 281] on td "[DOMAIN_NAME]" at bounding box center [804, 279] width 332 height 45
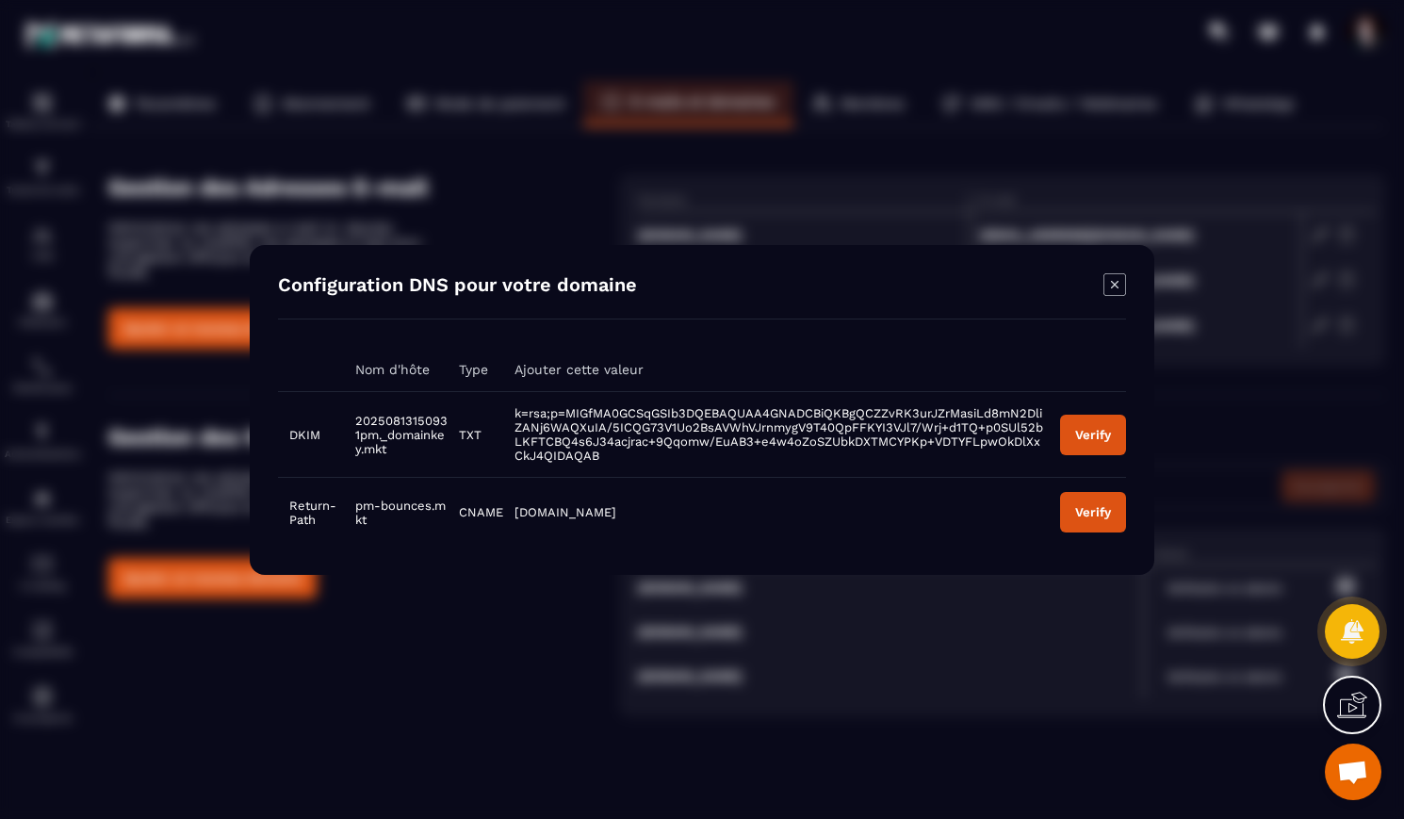
click at [1101, 424] on button "Verify" at bounding box center [1093, 434] width 66 height 41
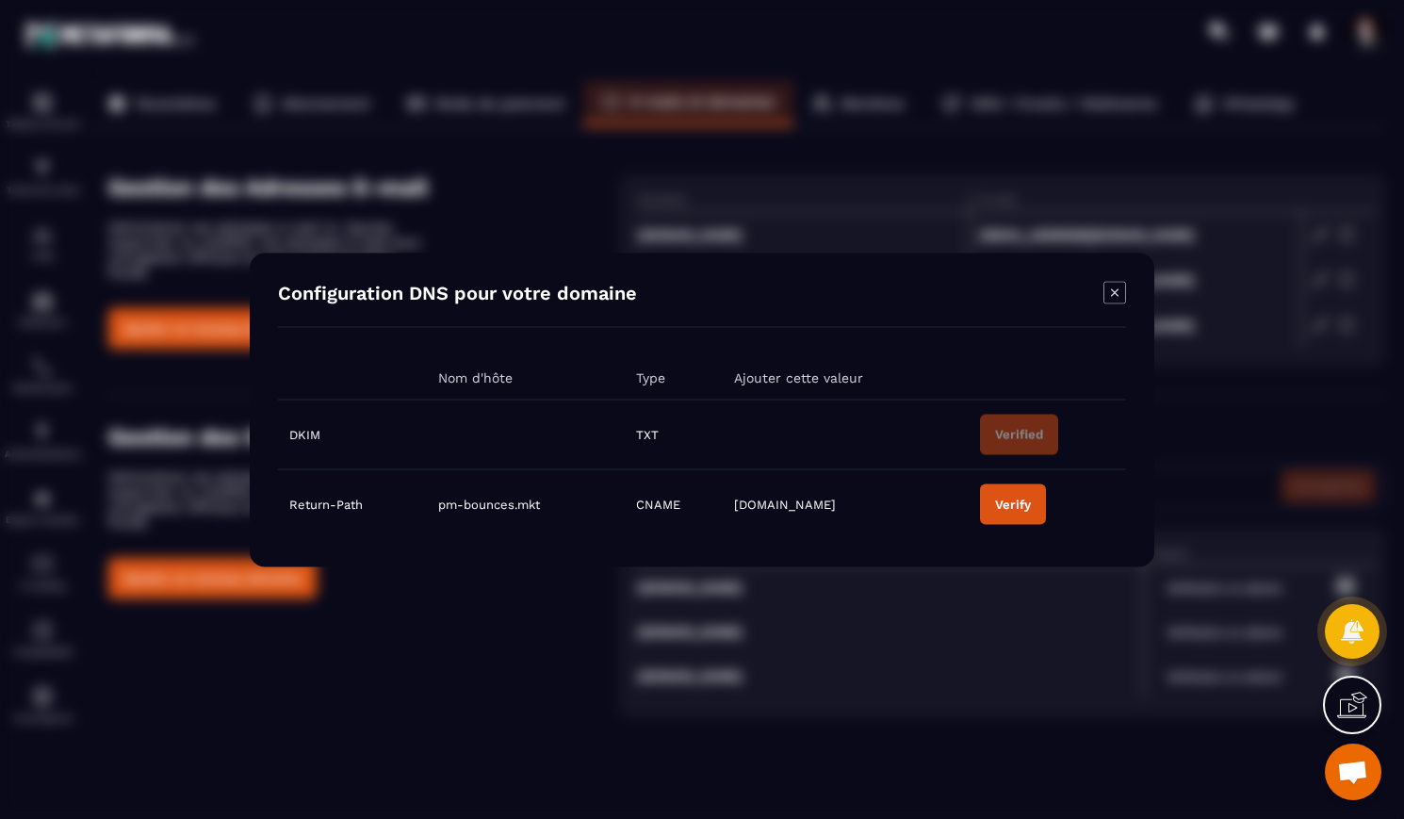
click at [1116, 290] on icon "Modal window" at bounding box center [1115, 292] width 23 height 23
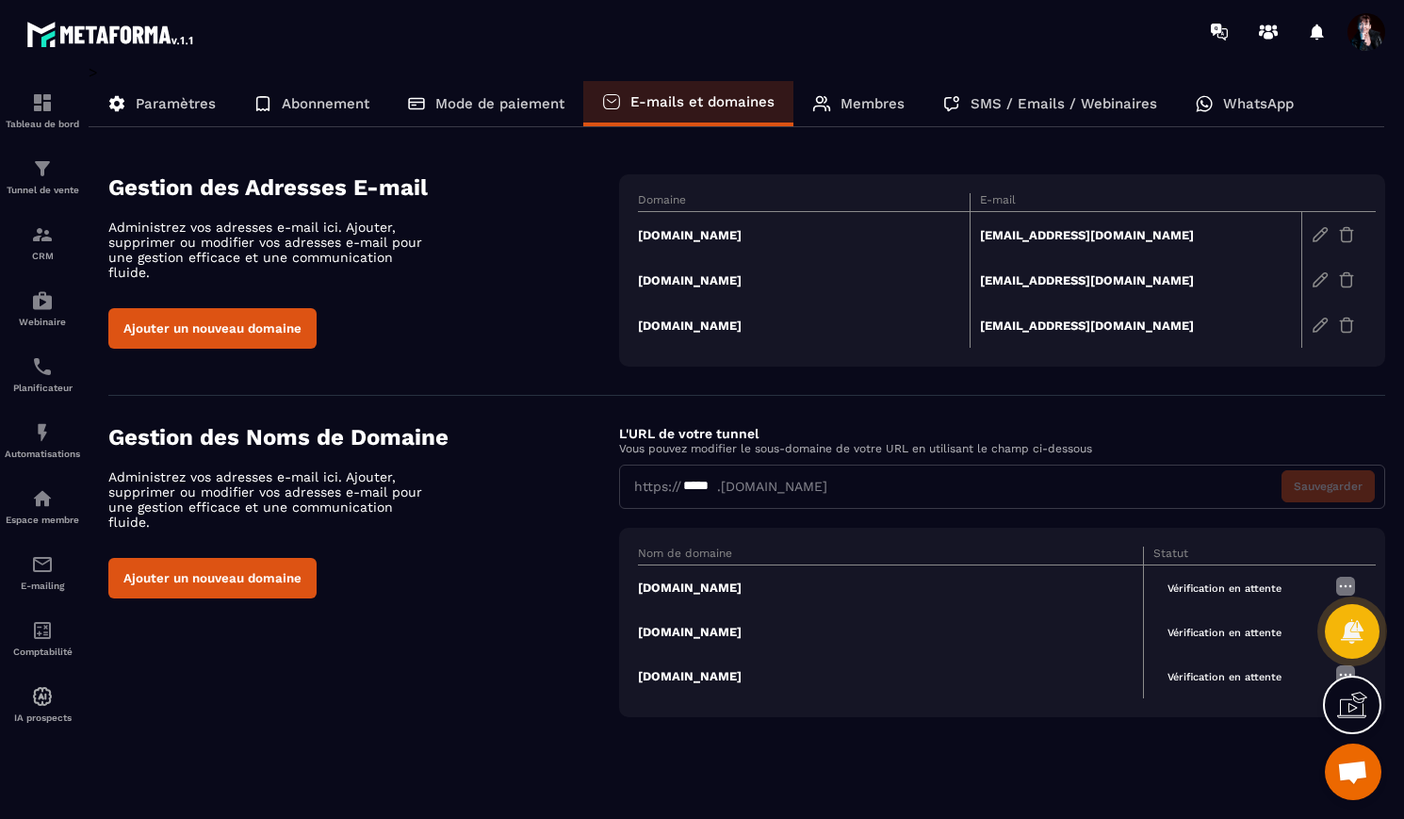
click at [729, 324] on td "[DOMAIN_NAME]" at bounding box center [804, 325] width 332 height 45
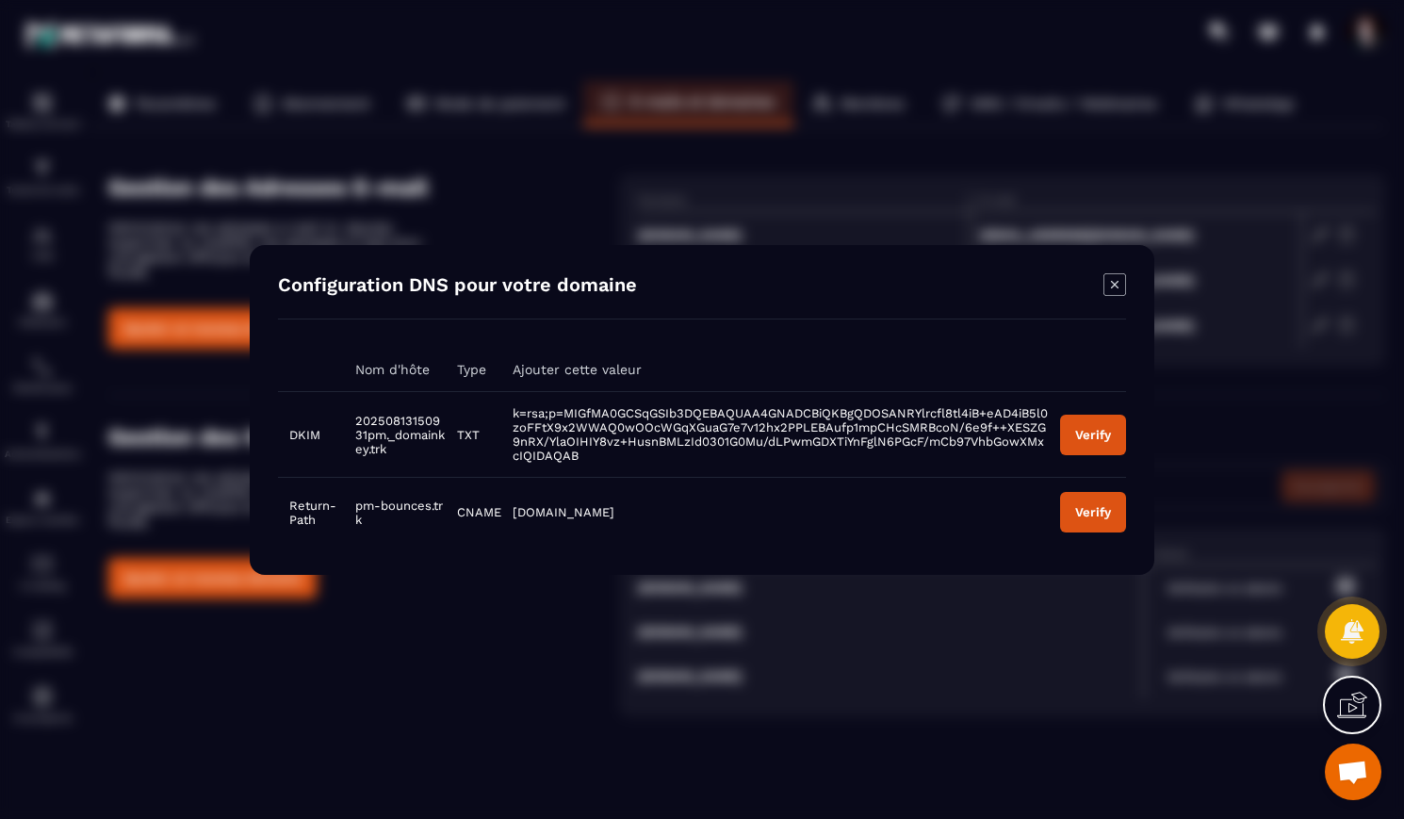
click at [1093, 429] on div "Verify" at bounding box center [1093, 434] width 36 height 14
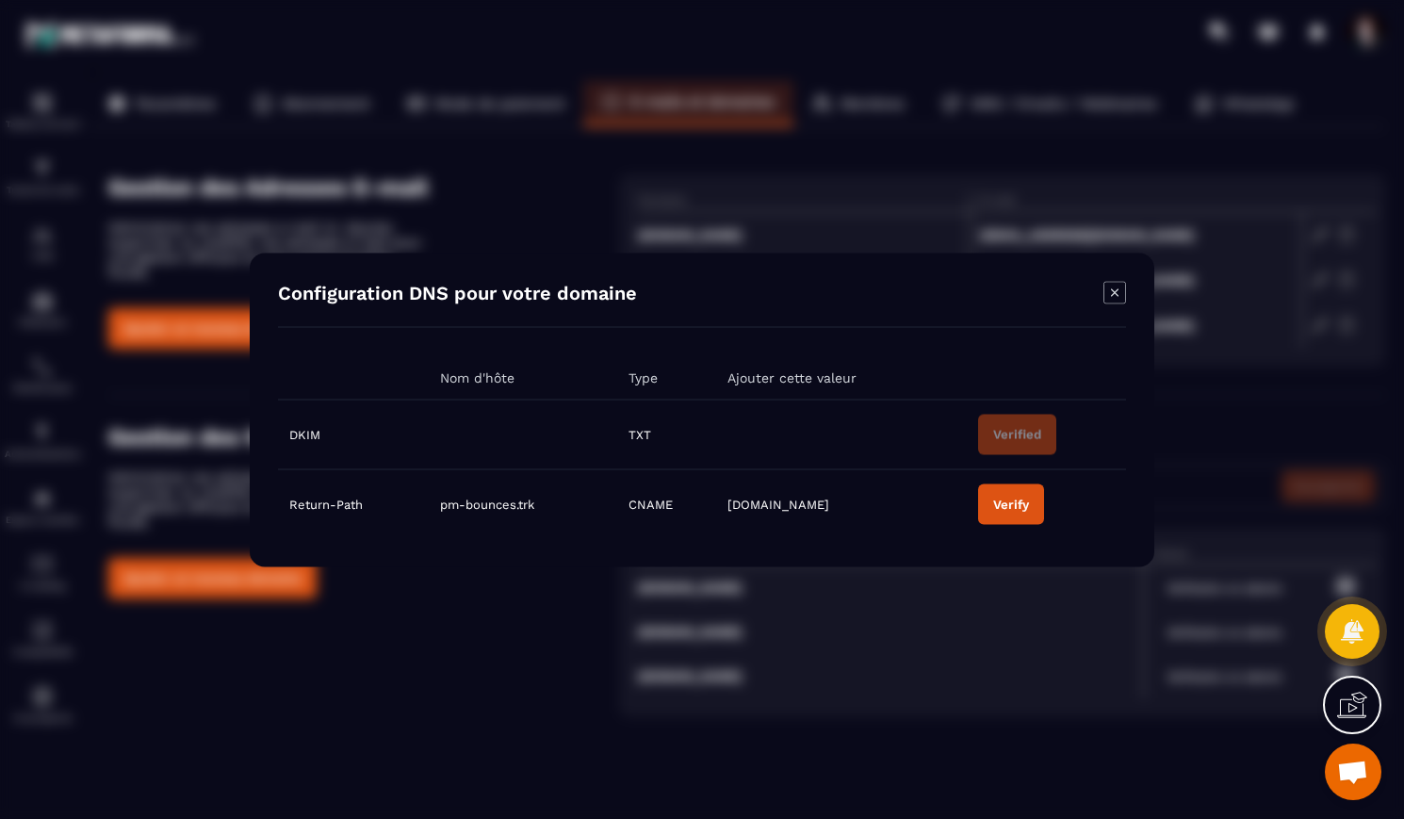
click at [1114, 293] on icon "Modal window" at bounding box center [1115, 292] width 23 height 23
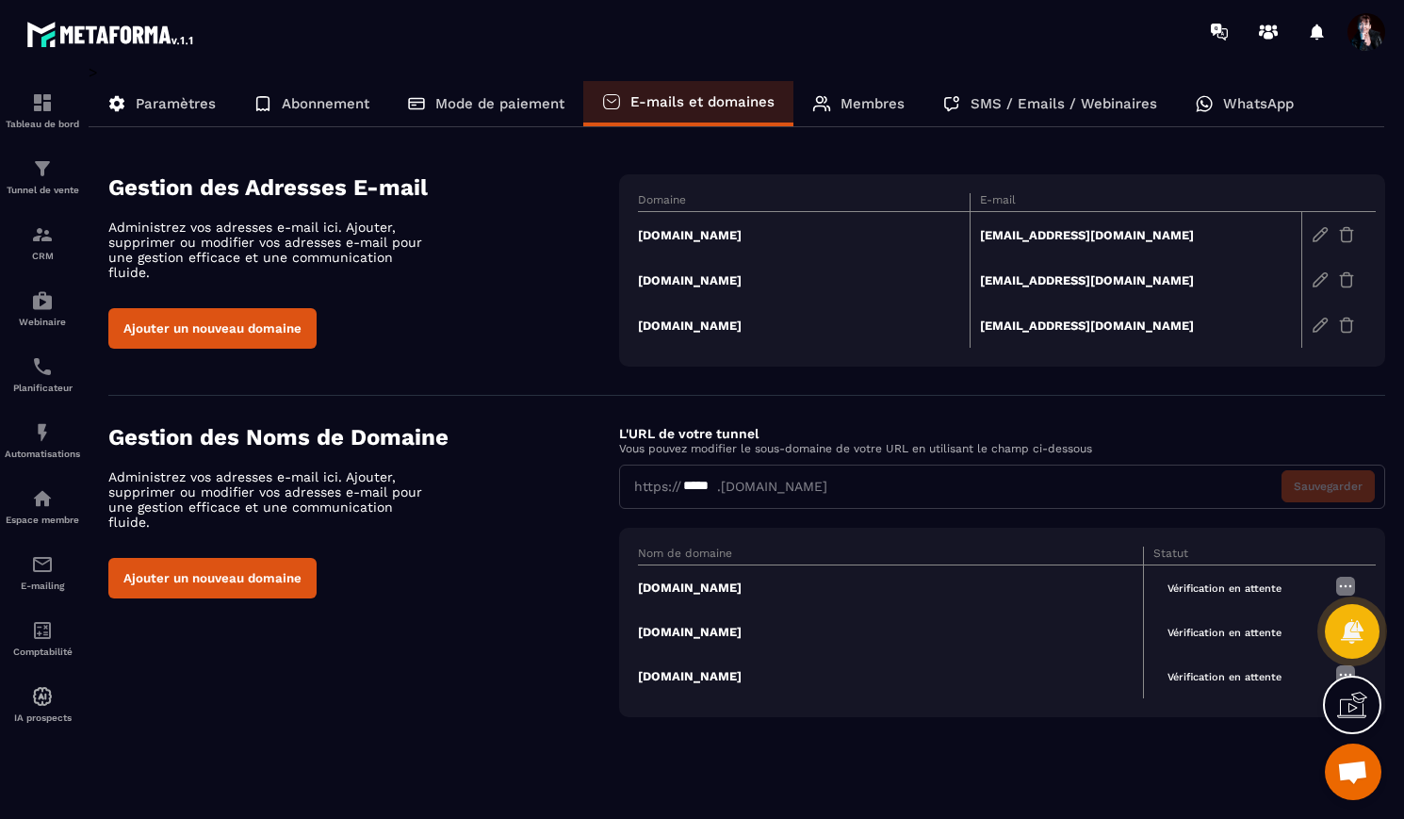
click at [512, 621] on div "Gestion des Noms de Domaine Administrez vos adresses e-mail ici. Ajouter, suppr…" at bounding box center [746, 570] width 1277 height 293
